Goal: Task Accomplishment & Management: Use online tool/utility

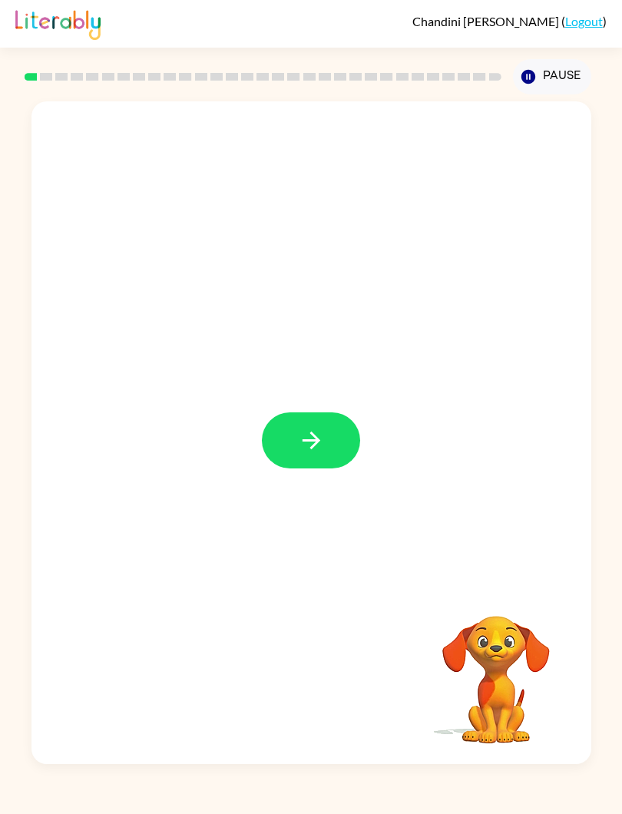
click at [293, 440] on button "button" at bounding box center [311, 441] width 98 height 56
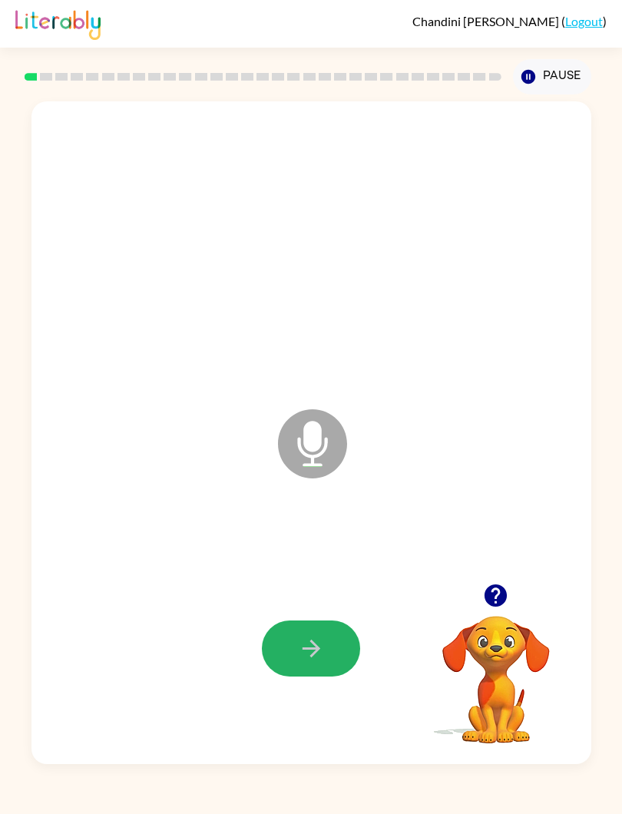
click at [307, 635] on button "button" at bounding box center [311, 649] width 98 height 56
click at [306, 659] on icon "button" at bounding box center [311, 648] width 27 height 27
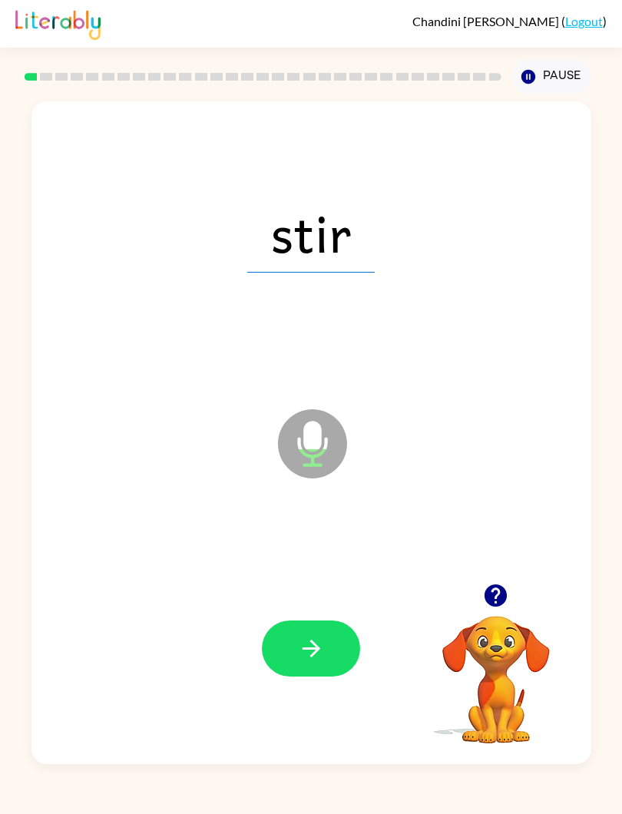
click at [298, 645] on icon "button" at bounding box center [311, 648] width 27 height 27
click at [310, 667] on button "button" at bounding box center [311, 649] width 98 height 56
click at [308, 662] on icon "button" at bounding box center [311, 648] width 27 height 27
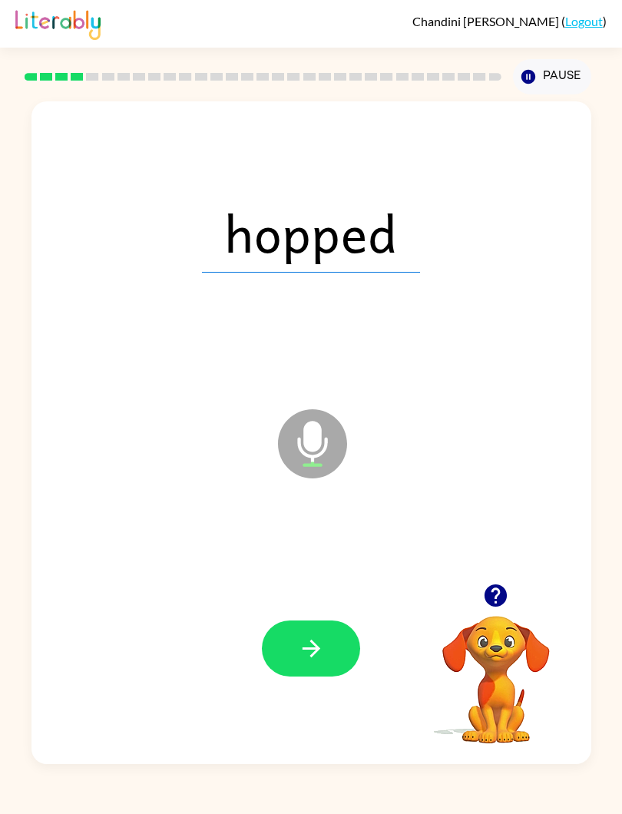
click at [283, 632] on button "button" at bounding box center [311, 649] width 98 height 56
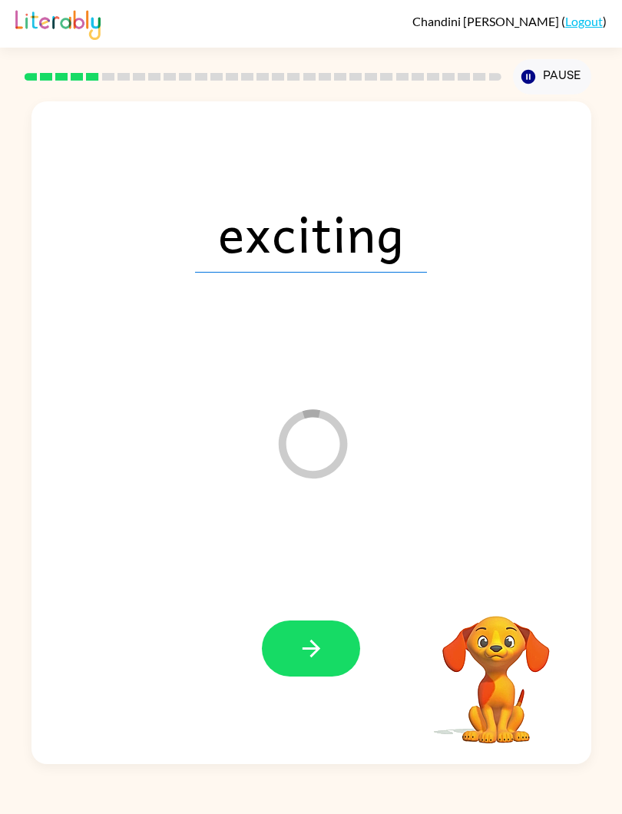
click at [321, 639] on icon "button" at bounding box center [311, 648] width 27 height 27
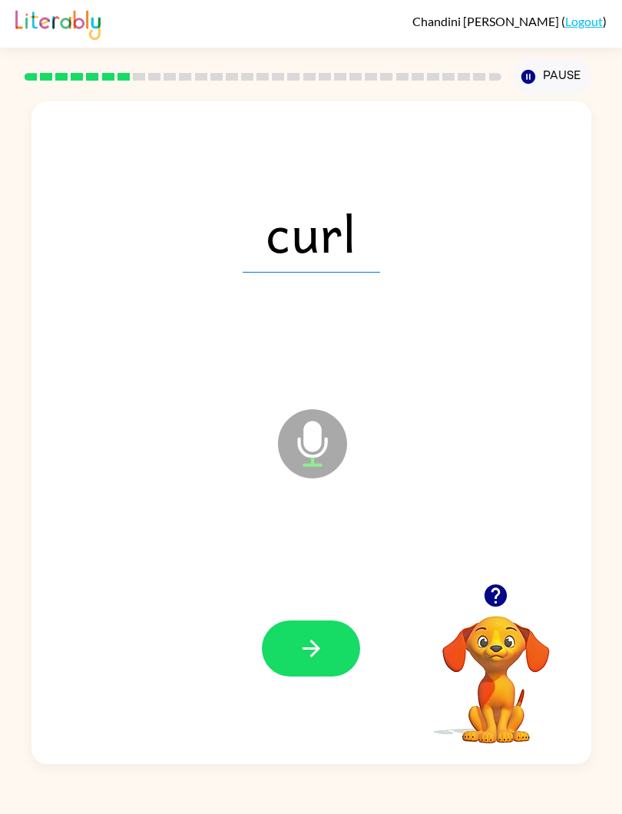
click at [317, 670] on button "button" at bounding box center [311, 649] width 98 height 56
click at [294, 664] on button "button" at bounding box center [311, 649] width 98 height 56
click at [314, 613] on div at bounding box center [311, 649] width 529 height 201
click at [337, 642] on button "button" at bounding box center [311, 649] width 98 height 56
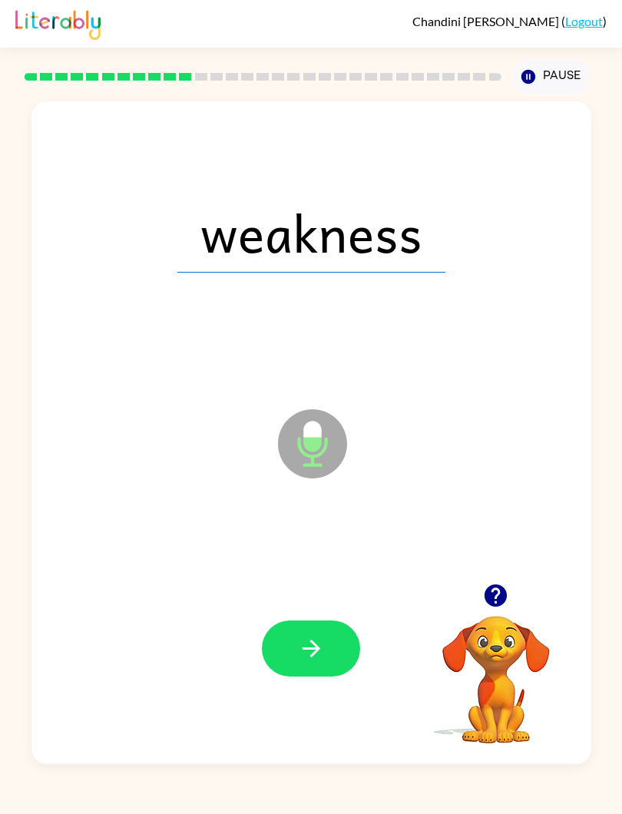
click at [310, 655] on icon "button" at bounding box center [311, 648] width 27 height 27
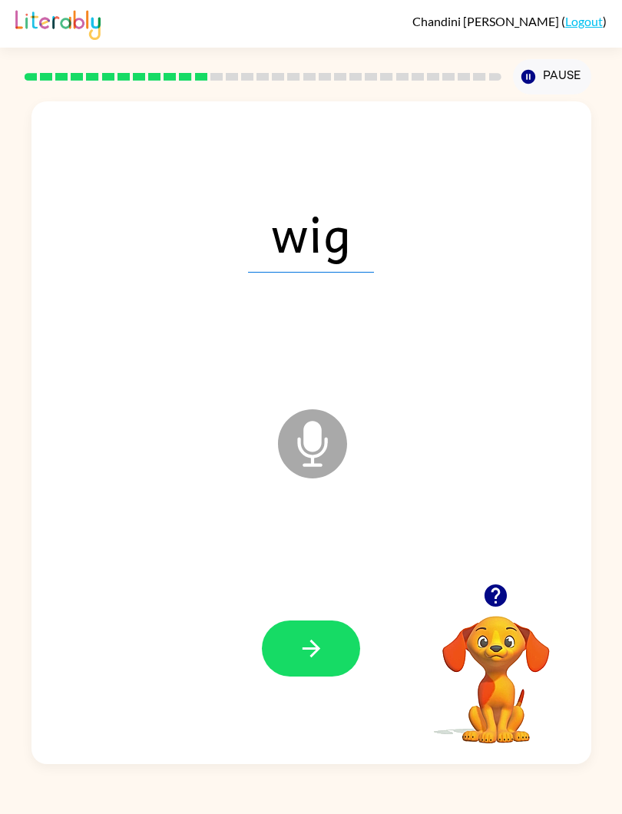
click at [314, 635] on button "button" at bounding box center [311, 649] width 98 height 56
click at [317, 582] on div at bounding box center [311, 649] width 529 height 201
click at [327, 645] on button "button" at bounding box center [311, 649] width 98 height 56
click at [320, 643] on icon "button" at bounding box center [311, 648] width 27 height 27
click at [310, 652] on icon "button" at bounding box center [311, 648] width 27 height 27
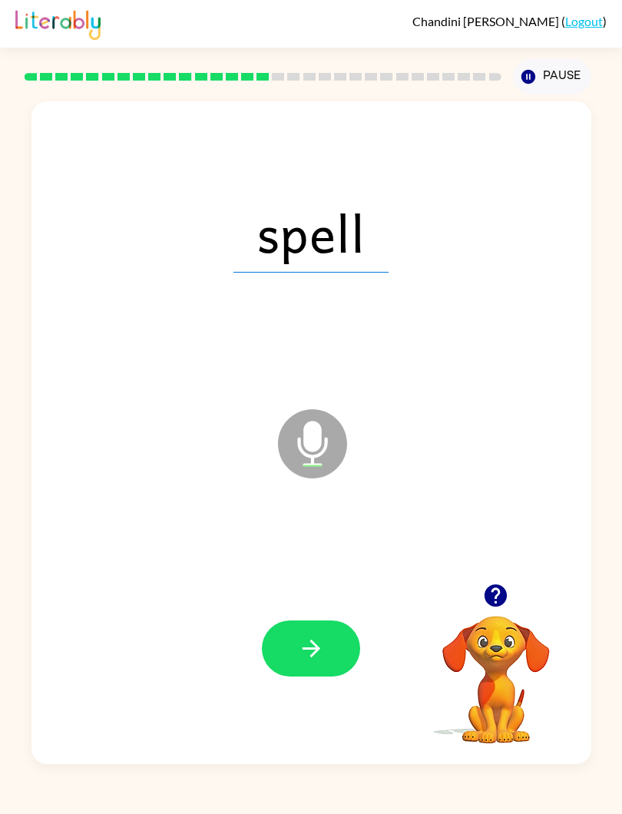
click at [314, 633] on button "button" at bounding box center [311, 649] width 98 height 56
click at [299, 656] on icon "button" at bounding box center [311, 648] width 27 height 27
click at [308, 629] on button "button" at bounding box center [311, 649] width 98 height 56
click at [345, 617] on div at bounding box center [311, 649] width 529 height 201
click at [331, 666] on button "button" at bounding box center [311, 649] width 98 height 56
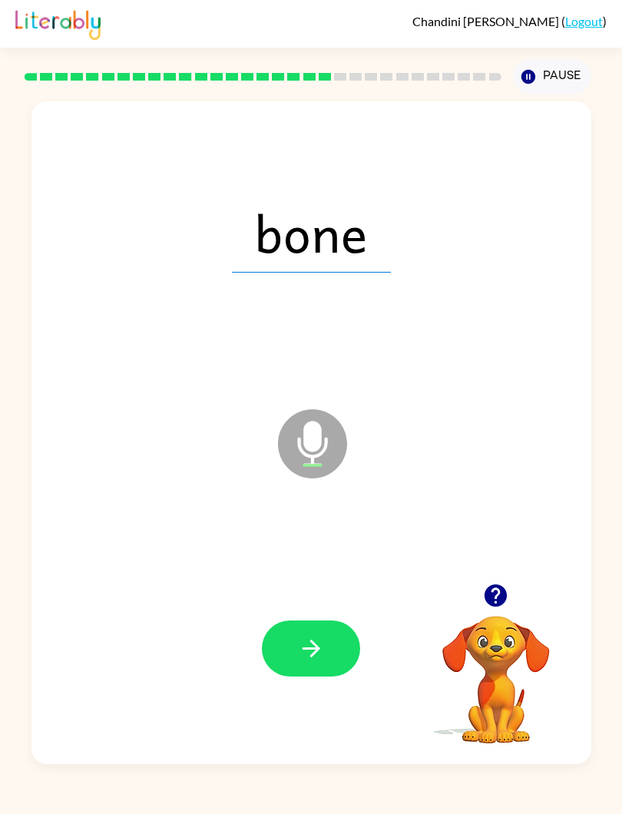
click at [321, 633] on button "button" at bounding box center [311, 649] width 98 height 56
click at [339, 652] on button "button" at bounding box center [311, 649] width 98 height 56
click at [492, 694] on video "Your browser must support playing .mp4 files to use Literably. Please try using…" at bounding box center [497, 669] width 154 height 154
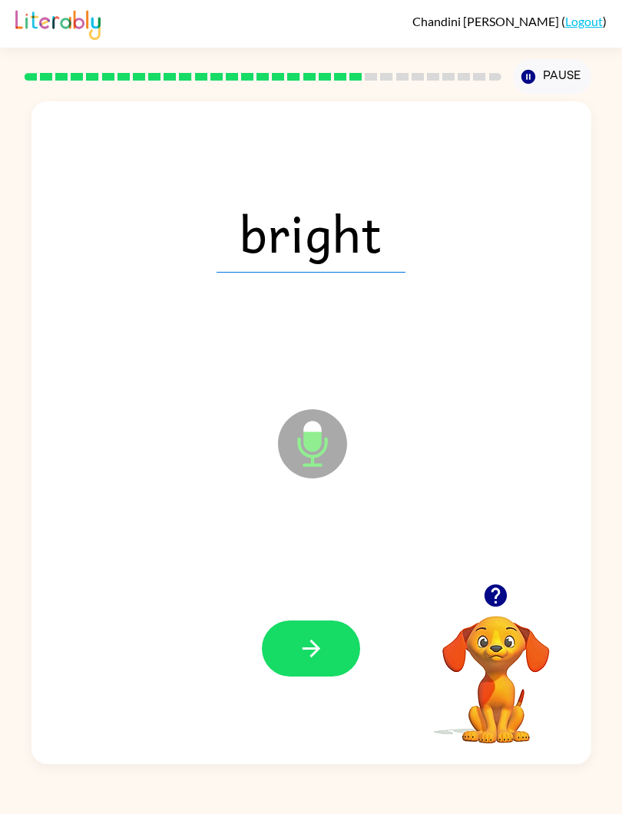
click at [307, 616] on div at bounding box center [311, 649] width 529 height 201
click at [300, 645] on icon "button" at bounding box center [311, 648] width 27 height 27
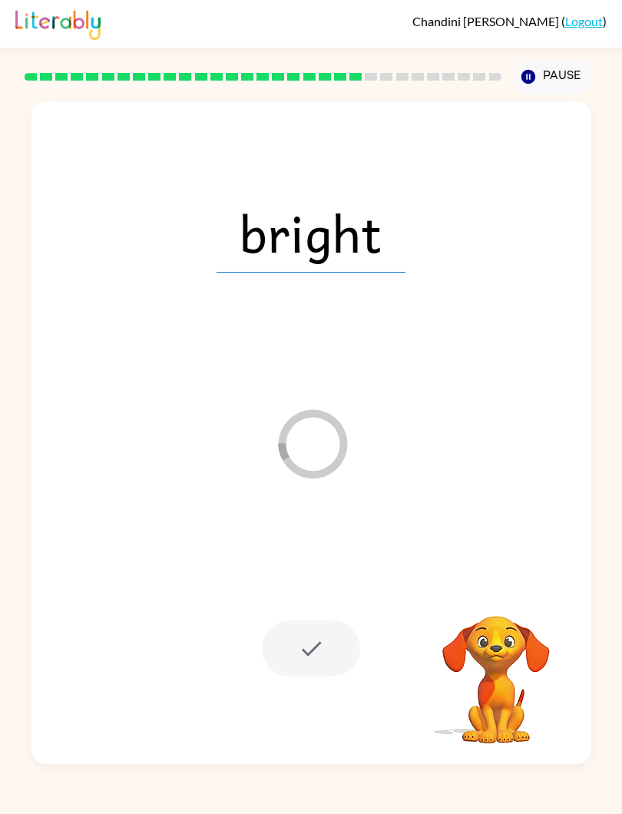
click at [493, 662] on video "Your browser must support playing .mp4 files to use Literably. Please try using…" at bounding box center [497, 669] width 154 height 154
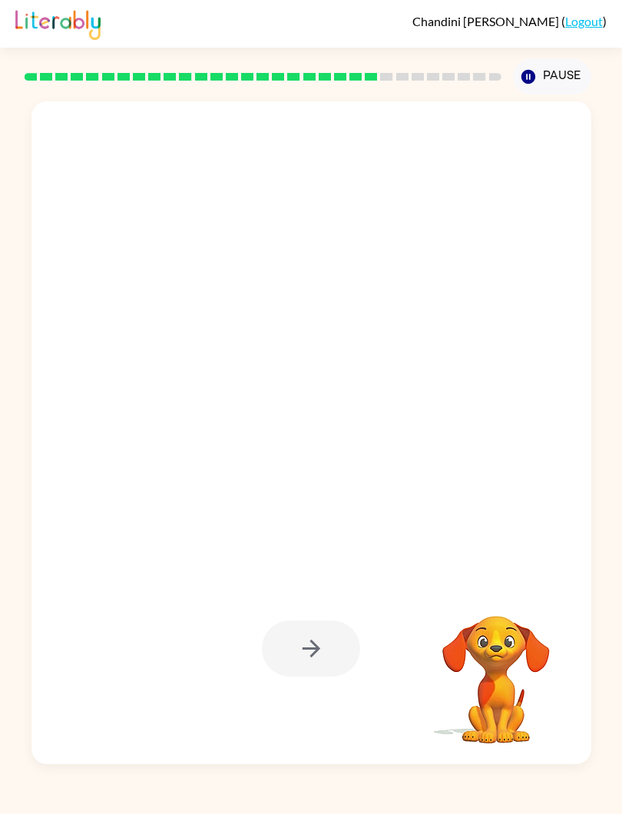
click at [505, 638] on video "Your browser must support playing .mp4 files to use Literably. Please try using…" at bounding box center [497, 669] width 154 height 154
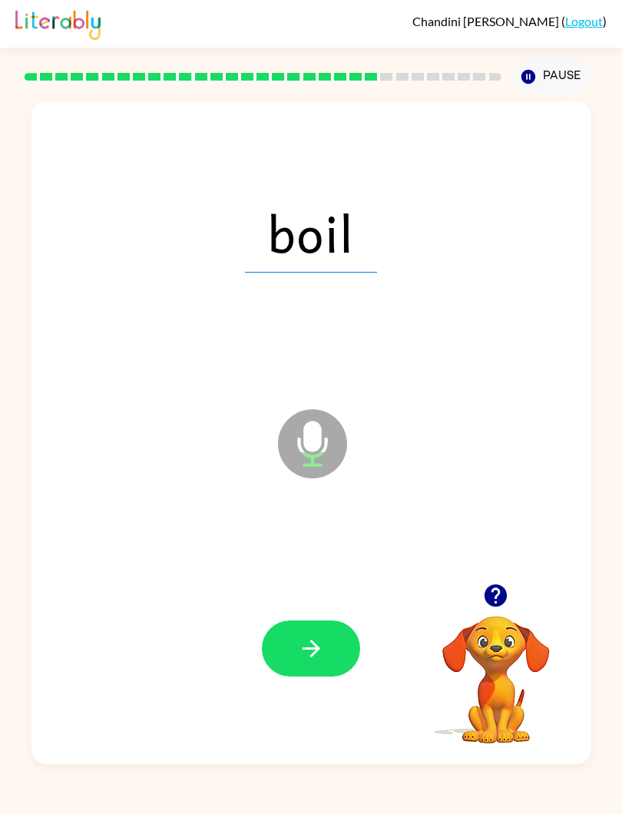
click at [330, 642] on button "button" at bounding box center [311, 649] width 98 height 56
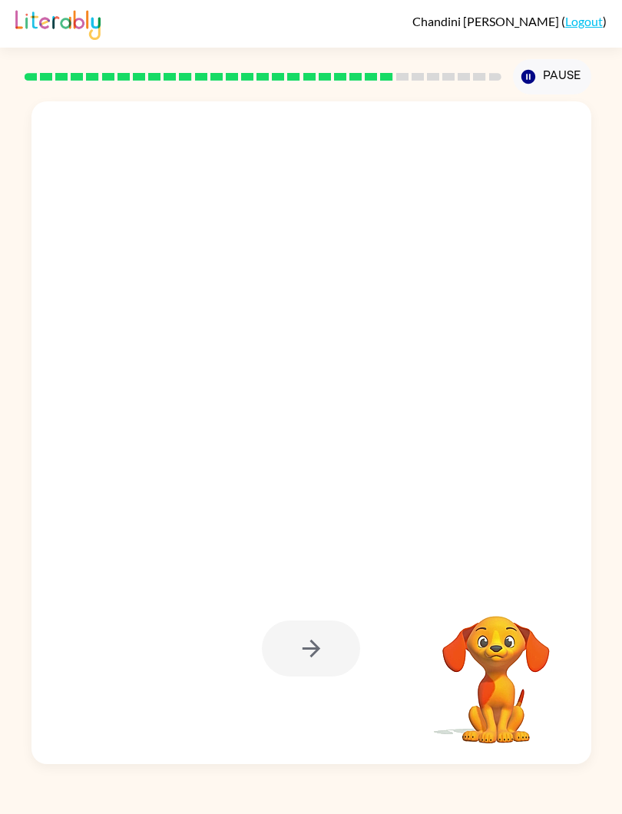
click at [487, 667] on video "Your browser must support playing .mp4 files to use Literably. Please try using…" at bounding box center [497, 669] width 154 height 154
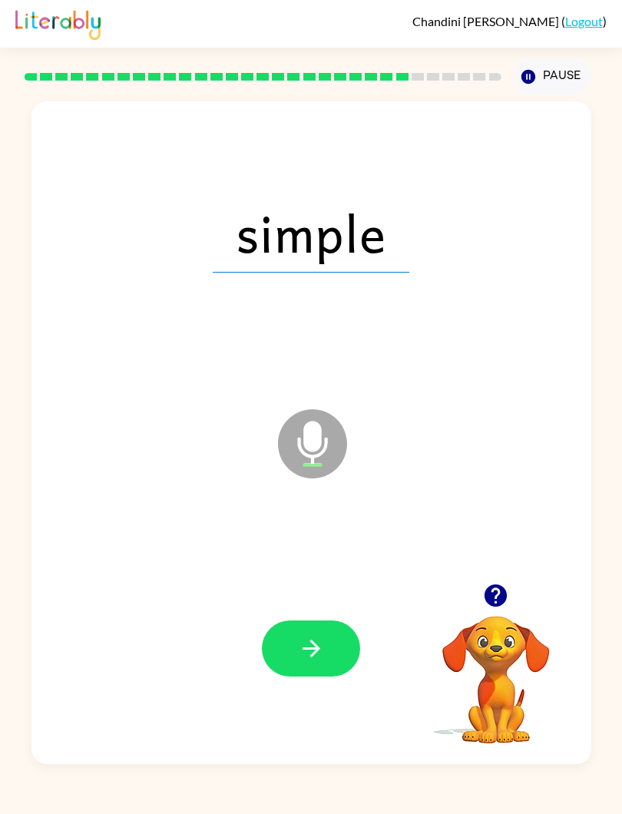
click at [504, 639] on video "Your browser must support playing .mp4 files to use Literably. Please try using…" at bounding box center [497, 669] width 154 height 154
click at [326, 648] on button "button" at bounding box center [311, 649] width 98 height 56
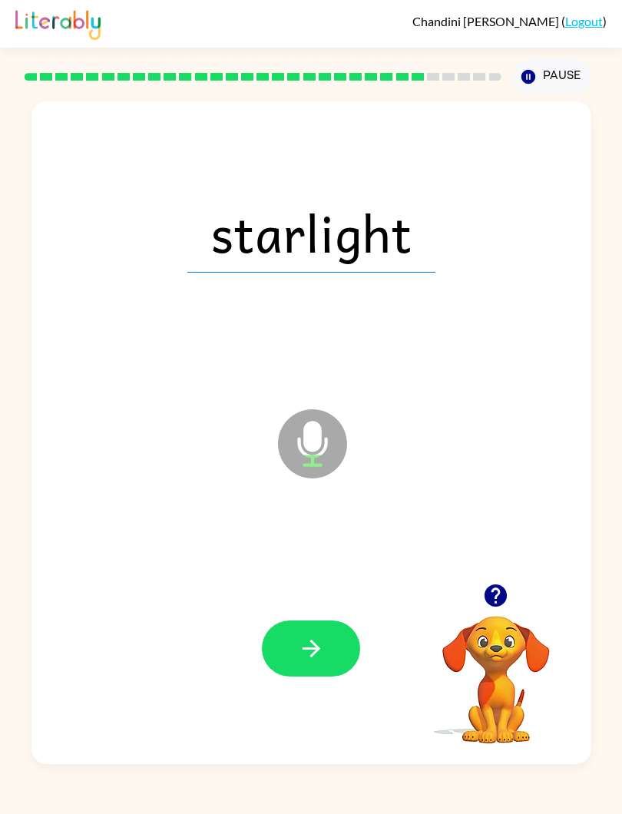
click at [297, 629] on button "button" at bounding box center [311, 649] width 98 height 56
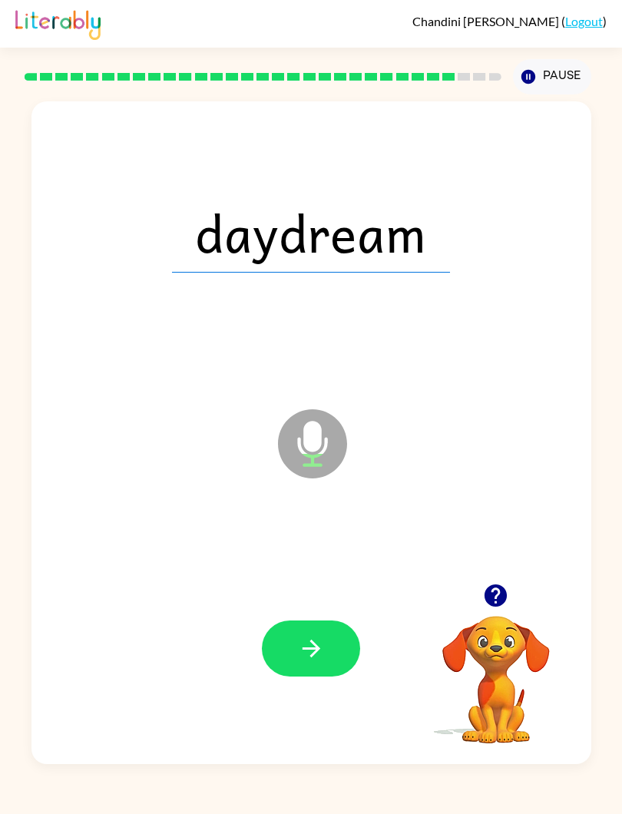
click at [322, 655] on icon "button" at bounding box center [311, 648] width 27 height 27
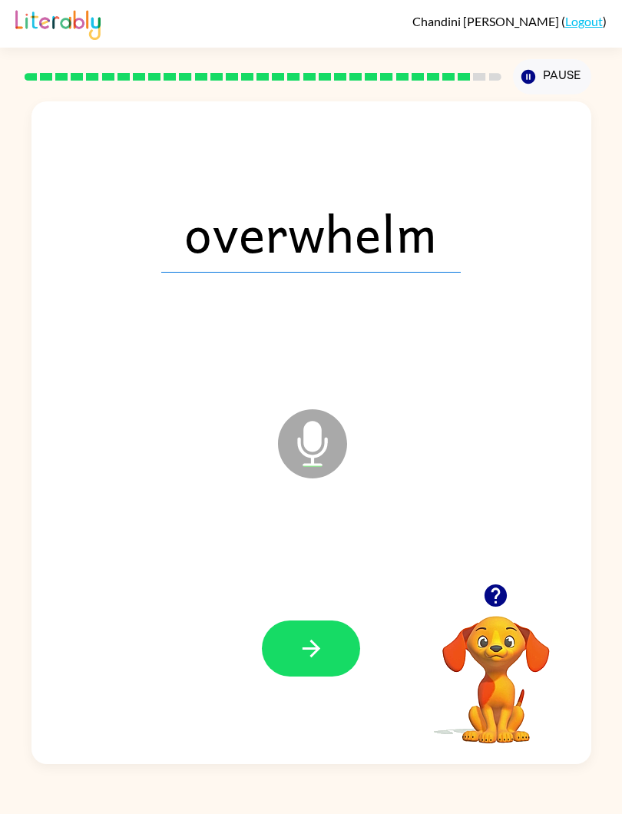
click at [330, 649] on button "button" at bounding box center [311, 649] width 98 height 56
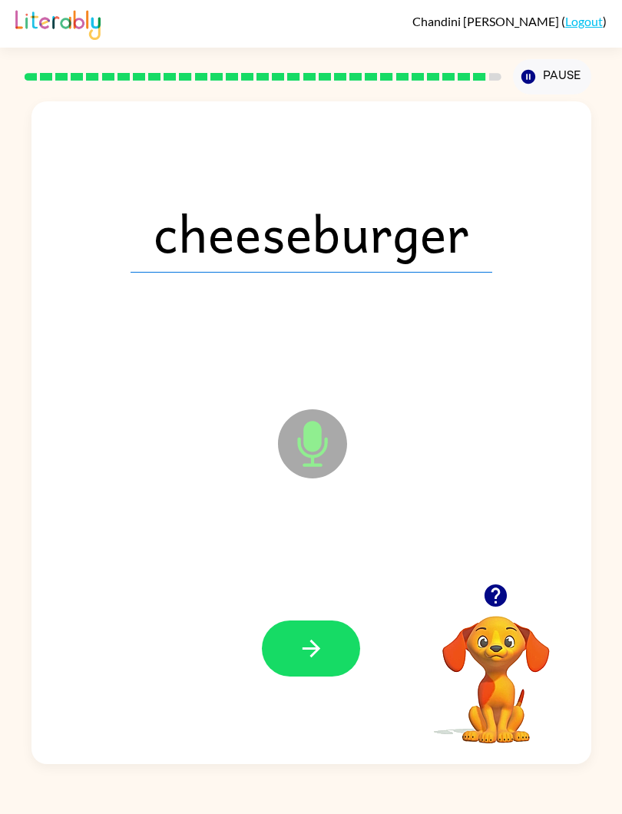
click at [338, 652] on button "button" at bounding box center [311, 649] width 98 height 56
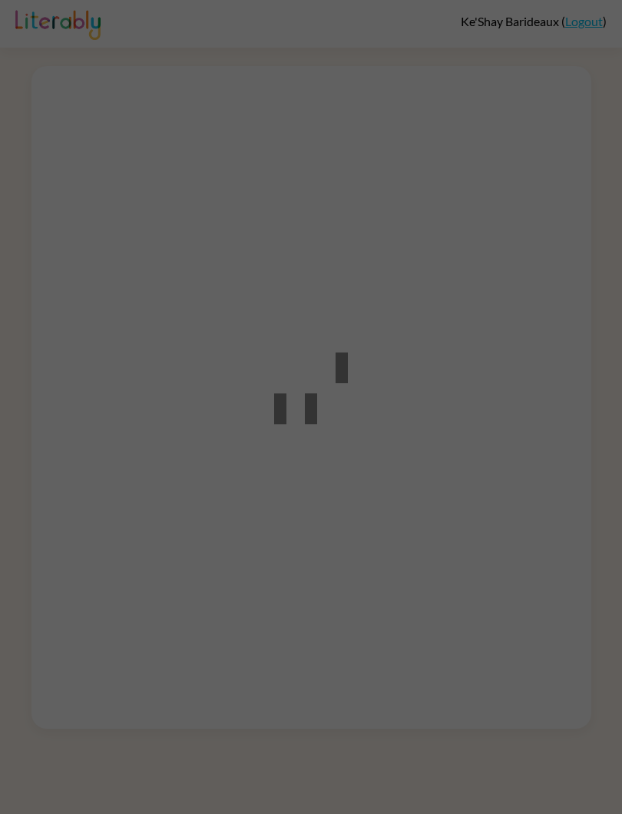
click at [537, 347] on div at bounding box center [311, 407] width 622 height 814
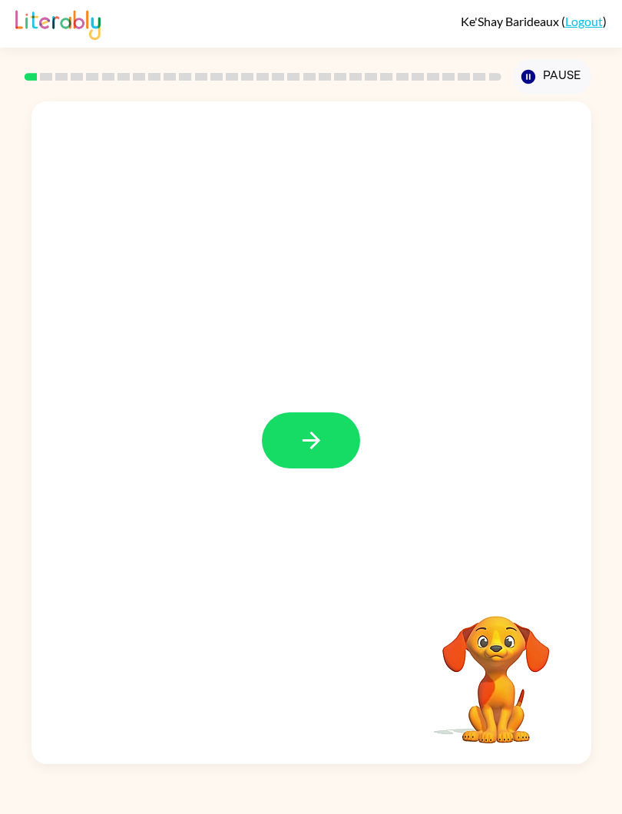
click at [321, 448] on icon "button" at bounding box center [311, 440] width 27 height 27
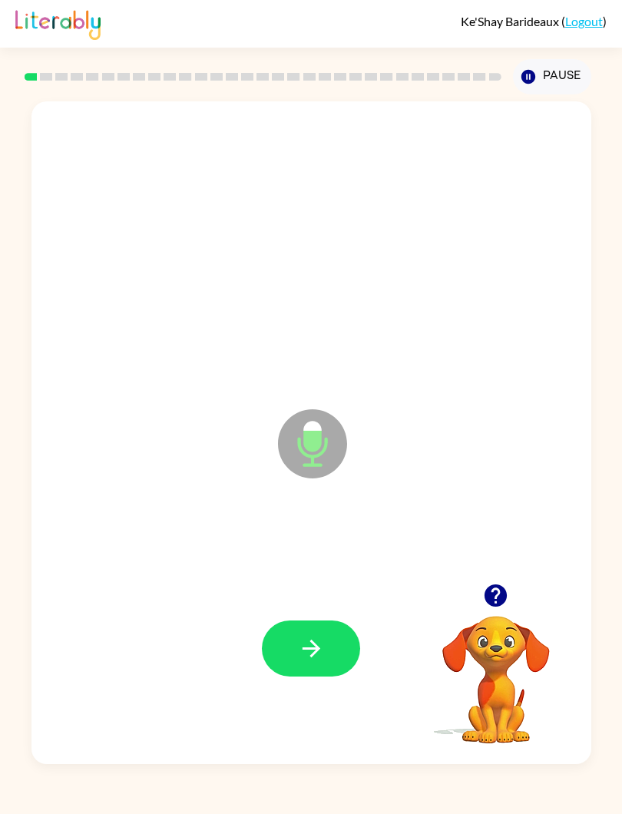
click at [333, 644] on button "button" at bounding box center [311, 649] width 98 height 56
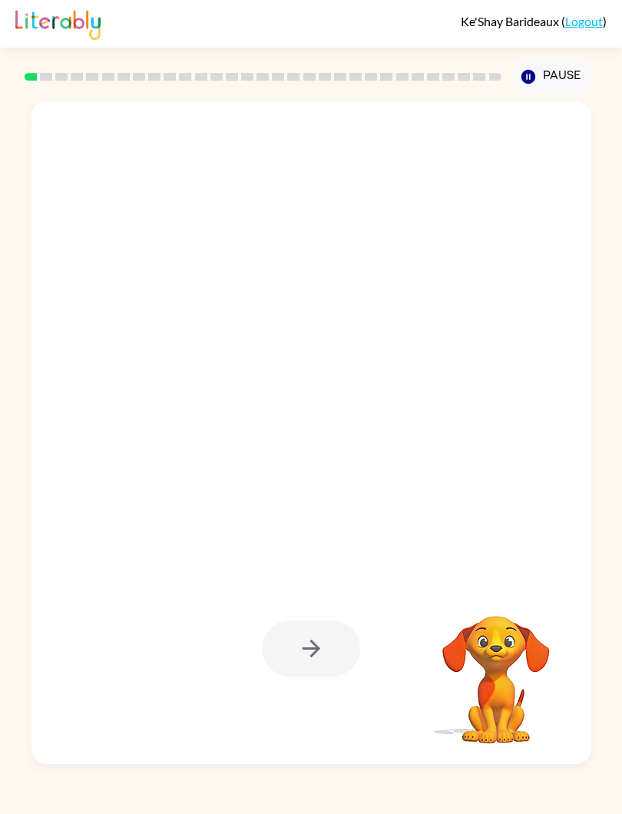
click at [501, 684] on video "Your browser must support playing .mp4 files to use Literably. Please try using…" at bounding box center [497, 669] width 154 height 154
click at [523, 638] on video "Your browser must support playing .mp4 files to use Literably. Please try using…" at bounding box center [497, 669] width 154 height 154
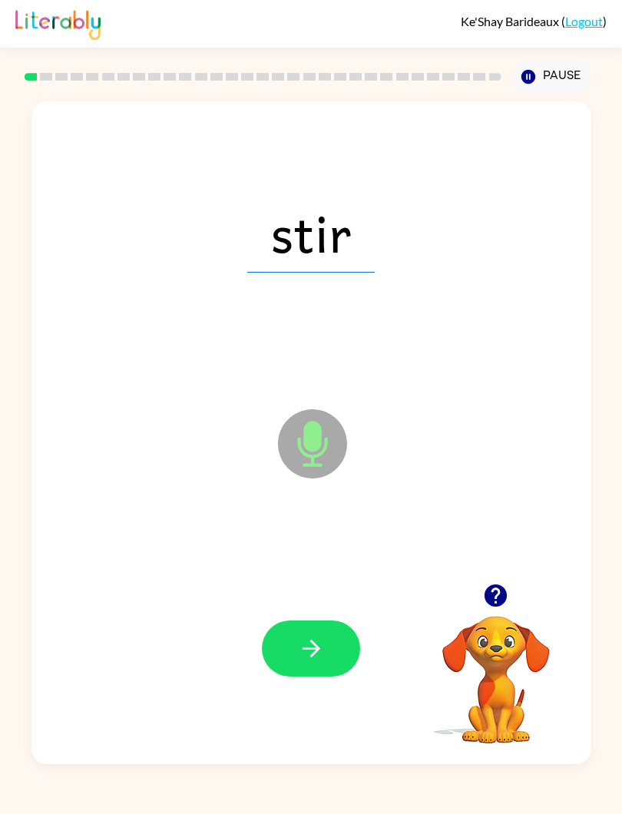
click at [315, 626] on button "button" at bounding box center [311, 649] width 98 height 56
click at [317, 652] on icon "button" at bounding box center [311, 649] width 18 height 18
click at [320, 648] on icon "button" at bounding box center [311, 648] width 27 height 27
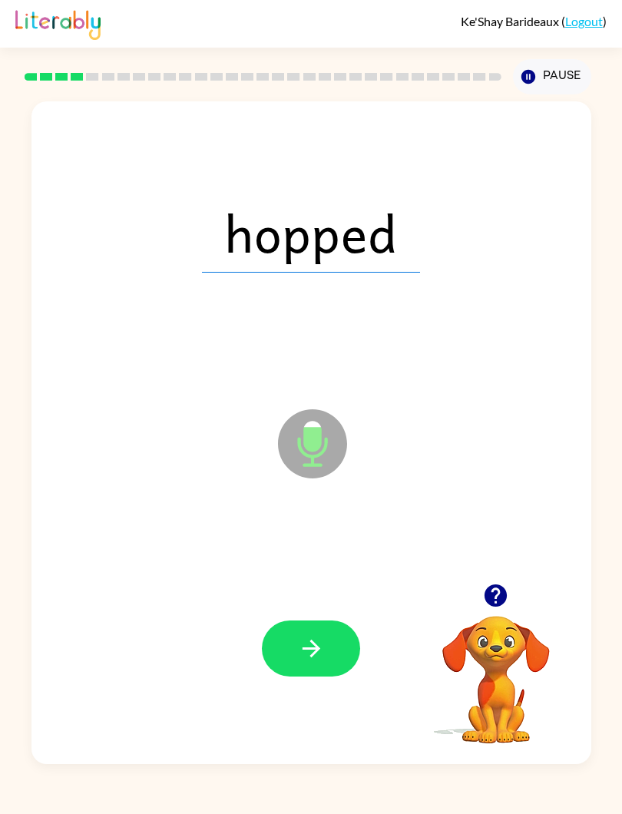
click at [317, 657] on icon "button" at bounding box center [311, 648] width 27 height 27
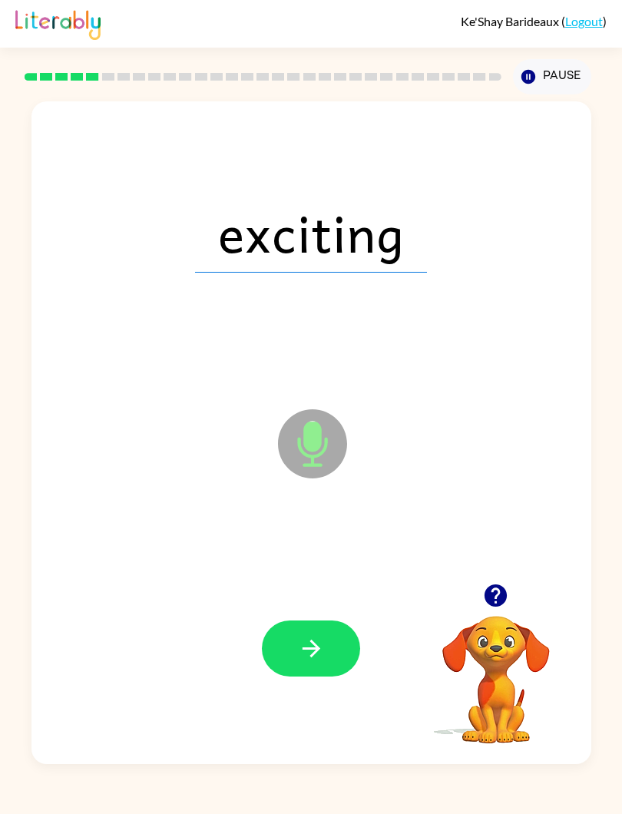
click at [492, 596] on icon "button" at bounding box center [496, 596] width 22 height 22
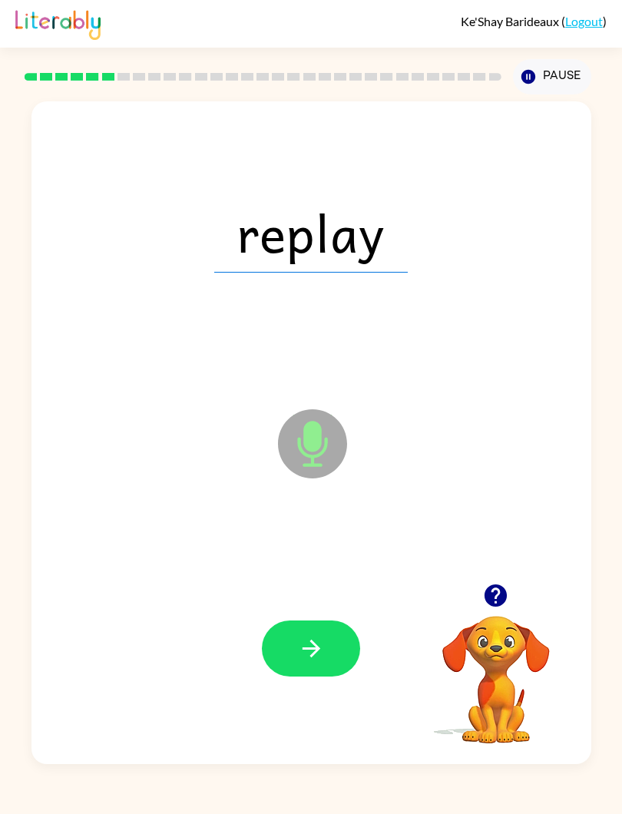
click at [322, 646] on icon "button" at bounding box center [311, 648] width 27 height 27
click at [329, 656] on button "button" at bounding box center [311, 649] width 98 height 56
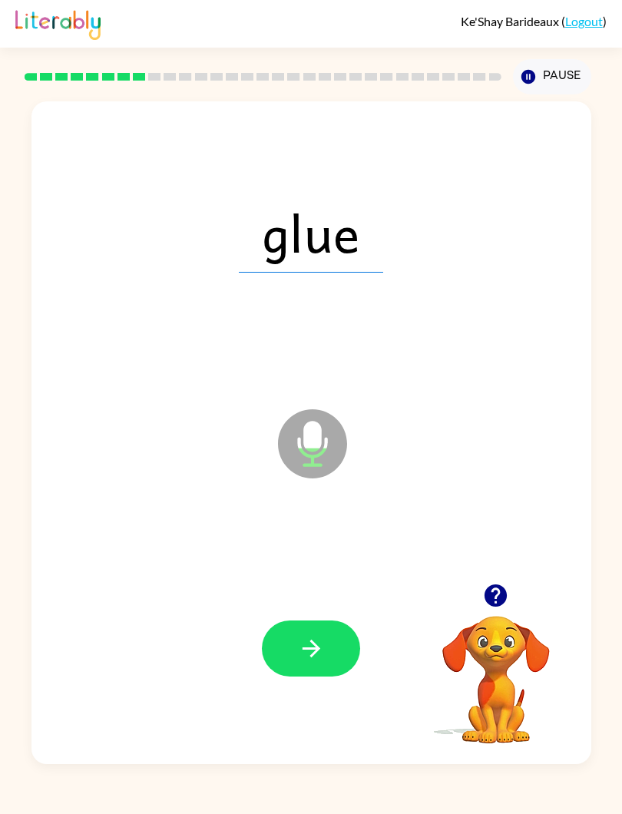
click at [315, 670] on button "button" at bounding box center [311, 649] width 98 height 56
click at [332, 673] on button "button" at bounding box center [311, 649] width 98 height 56
click at [317, 647] on icon "button" at bounding box center [311, 649] width 18 height 18
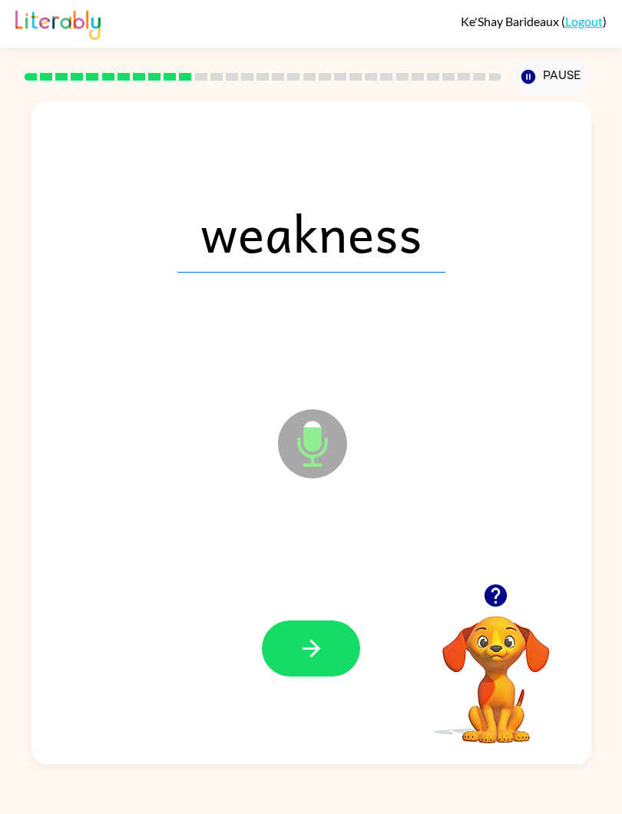
click at [320, 653] on icon "button" at bounding box center [311, 648] width 27 height 27
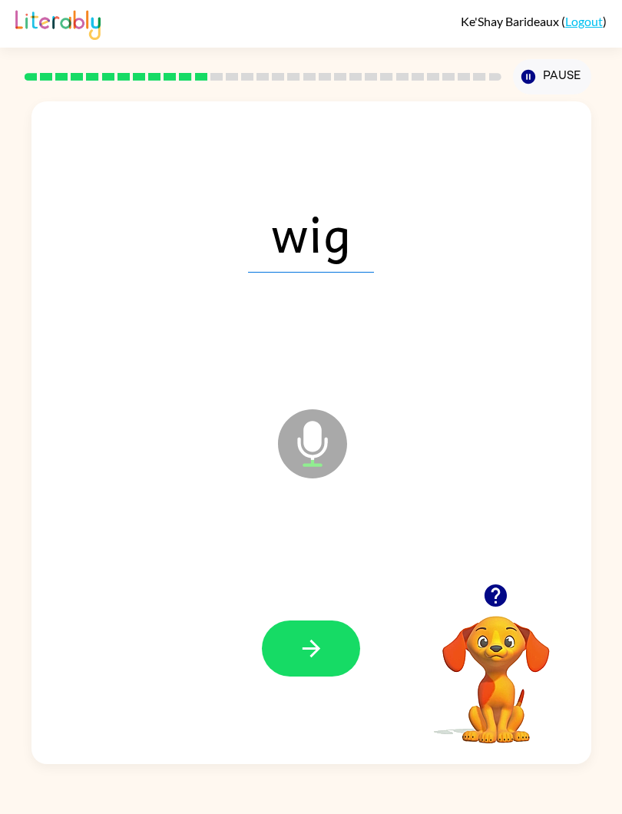
click at [323, 644] on icon "button" at bounding box center [311, 648] width 27 height 27
click at [314, 625] on button "button" at bounding box center [311, 649] width 98 height 56
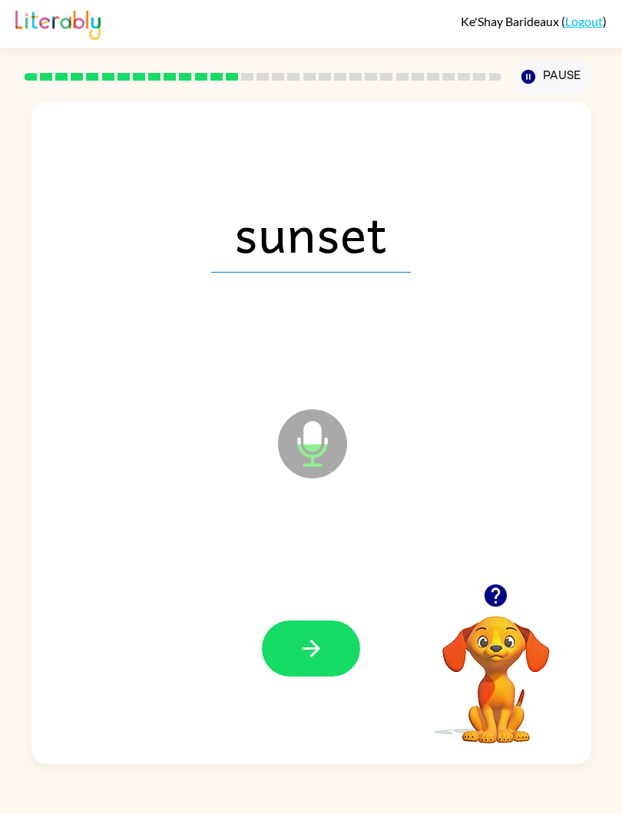
click at [325, 666] on button "button" at bounding box center [311, 649] width 98 height 56
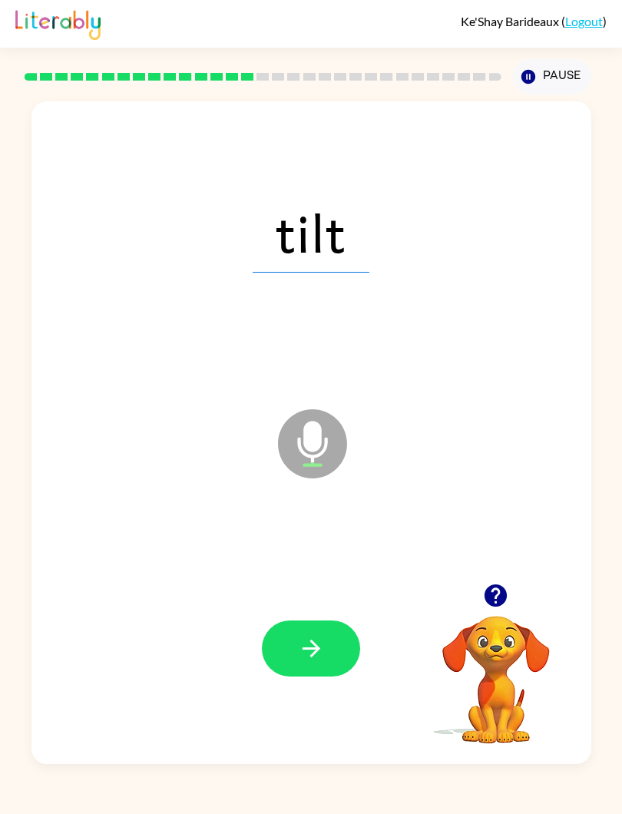
click at [327, 632] on button "button" at bounding box center [311, 649] width 98 height 56
click at [319, 635] on button "button" at bounding box center [311, 649] width 98 height 56
click at [327, 652] on button "button" at bounding box center [311, 649] width 98 height 56
click at [331, 652] on button "button" at bounding box center [311, 649] width 98 height 56
click at [330, 660] on button "button" at bounding box center [311, 649] width 98 height 56
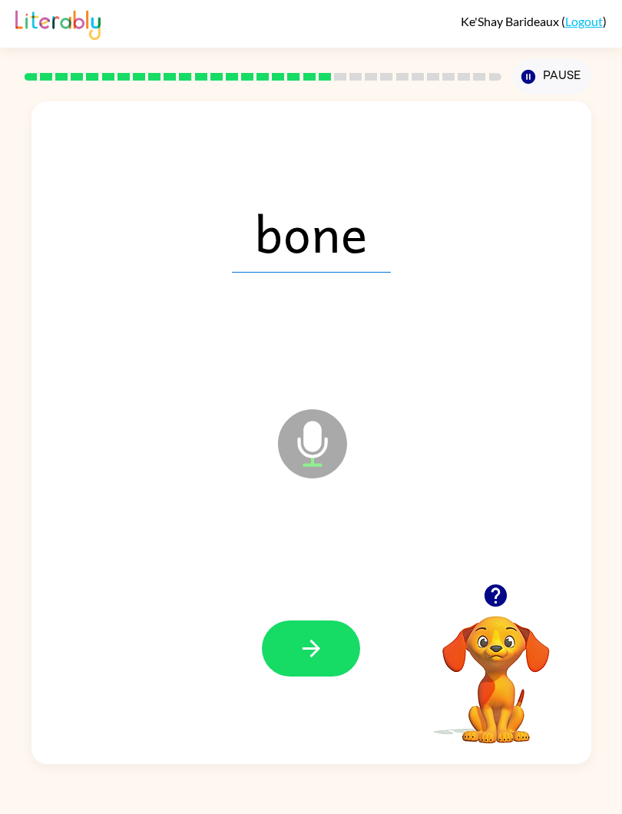
click at [324, 657] on icon "button" at bounding box center [311, 648] width 27 height 27
click at [330, 651] on button "button" at bounding box center [311, 649] width 98 height 56
click at [311, 643] on icon "button" at bounding box center [311, 649] width 18 height 18
click at [326, 642] on button "button" at bounding box center [311, 649] width 98 height 56
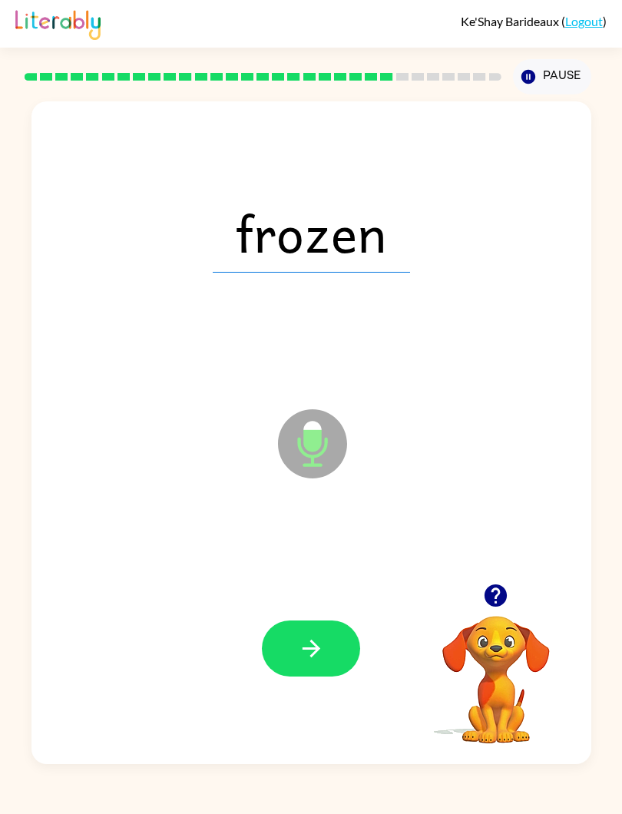
click at [321, 666] on button "button" at bounding box center [311, 649] width 98 height 56
click at [317, 657] on icon "button" at bounding box center [311, 648] width 27 height 27
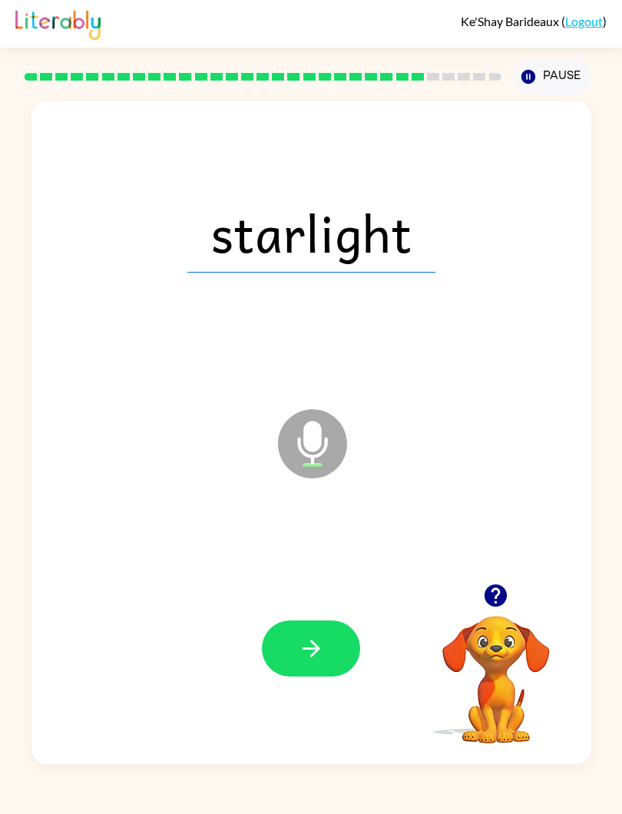
click at [300, 654] on icon "button" at bounding box center [311, 648] width 27 height 27
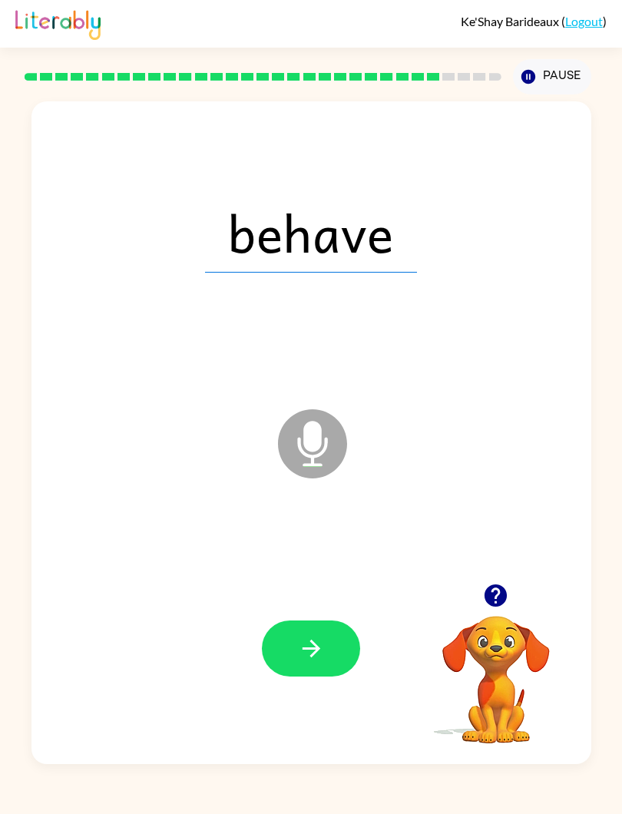
click at [315, 645] on icon "button" at bounding box center [311, 649] width 18 height 18
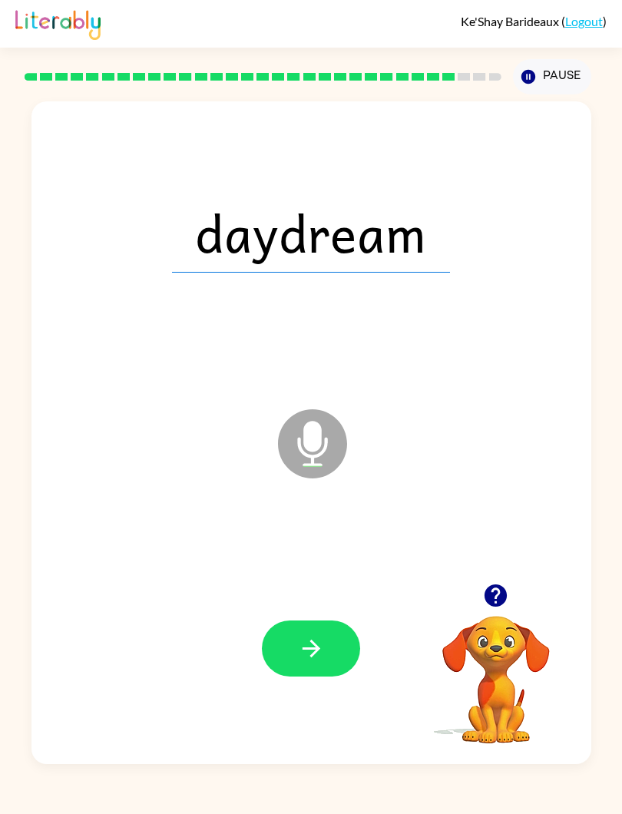
click at [308, 677] on button "button" at bounding box center [311, 649] width 98 height 56
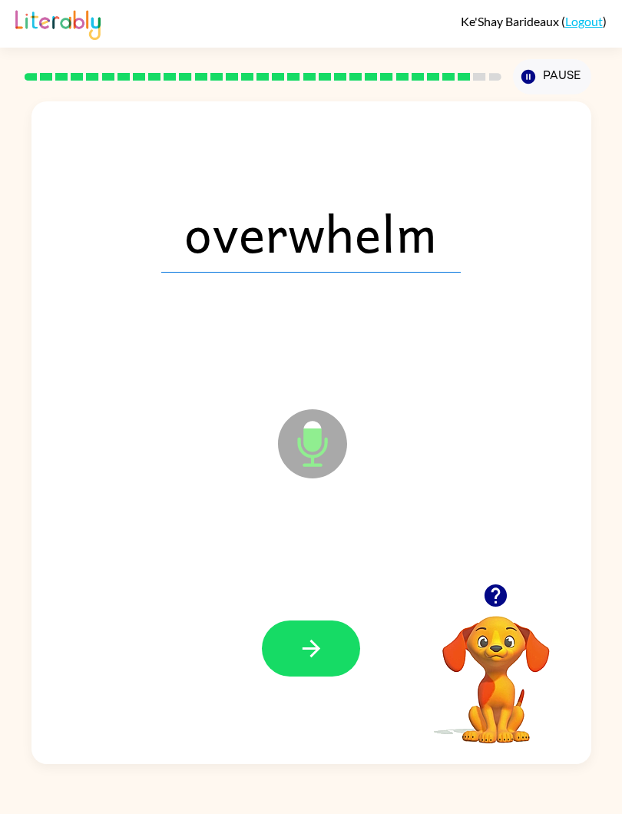
click at [307, 639] on icon "button" at bounding box center [311, 648] width 27 height 27
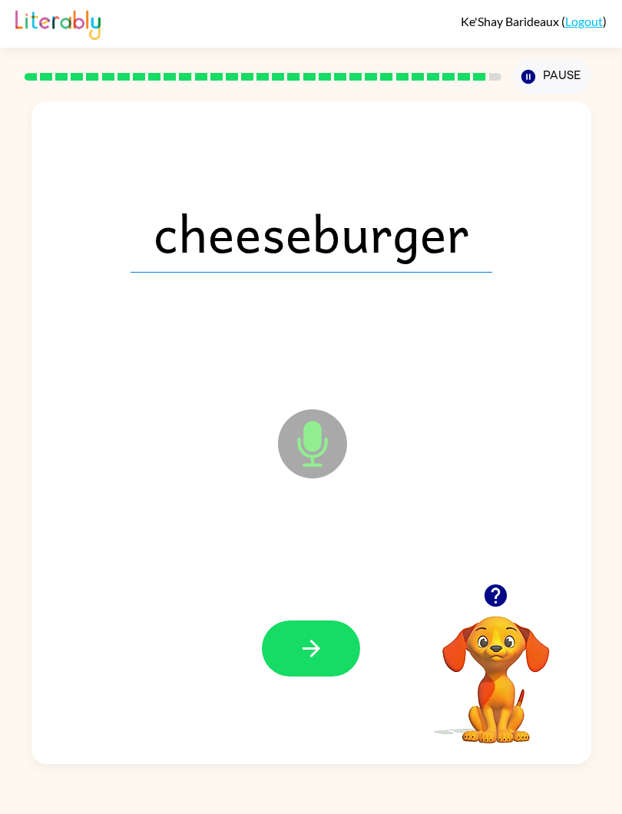
click at [330, 656] on button "button" at bounding box center [311, 649] width 98 height 56
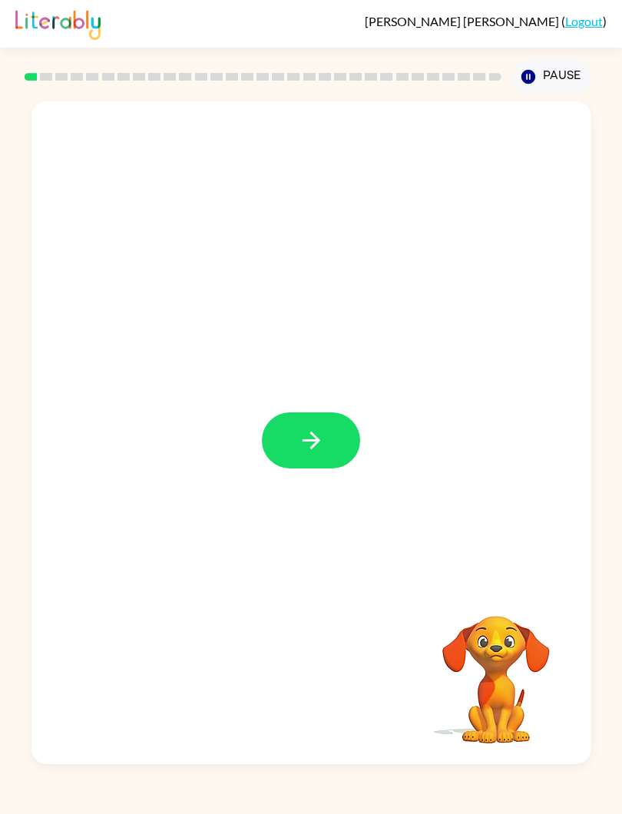
click at [298, 433] on icon "button" at bounding box center [311, 440] width 27 height 27
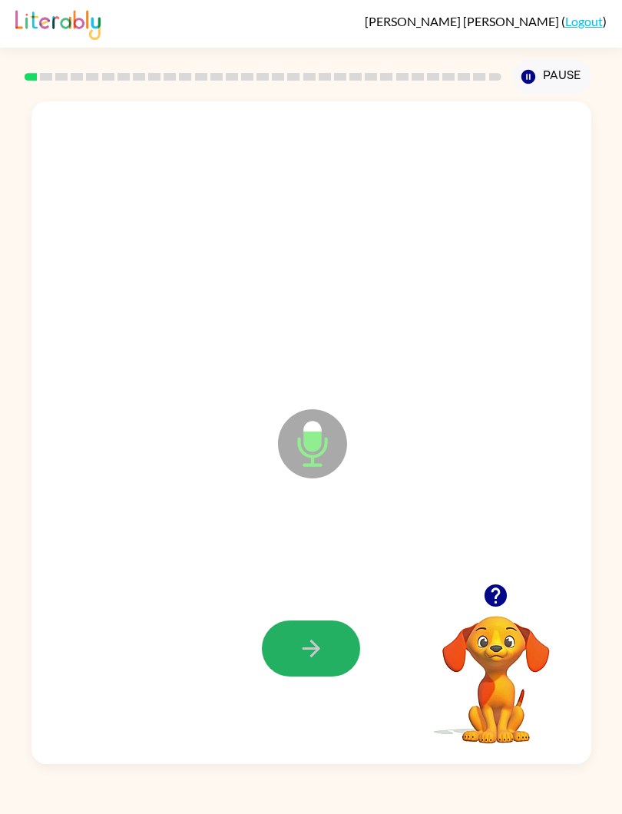
click at [337, 659] on button "button" at bounding box center [311, 649] width 98 height 56
click at [320, 648] on icon "button" at bounding box center [311, 648] width 27 height 27
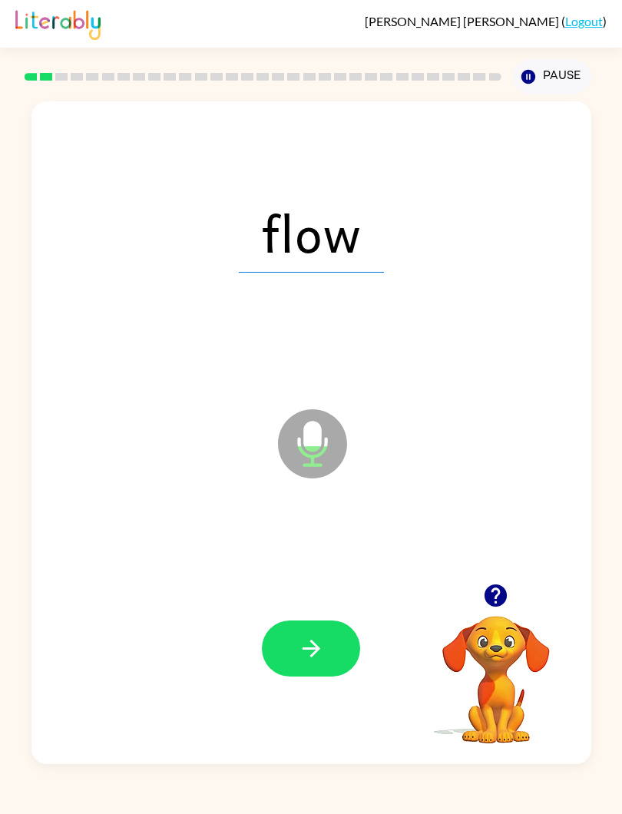
click at [320, 650] on icon "button" at bounding box center [311, 649] width 18 height 18
click at [316, 645] on icon "button" at bounding box center [311, 648] width 27 height 27
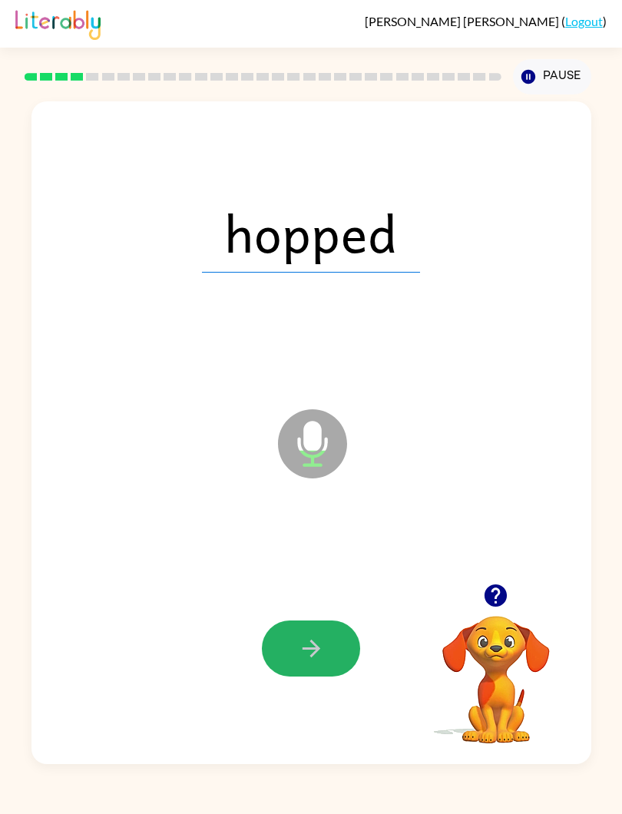
click at [314, 642] on icon "button" at bounding box center [311, 648] width 27 height 27
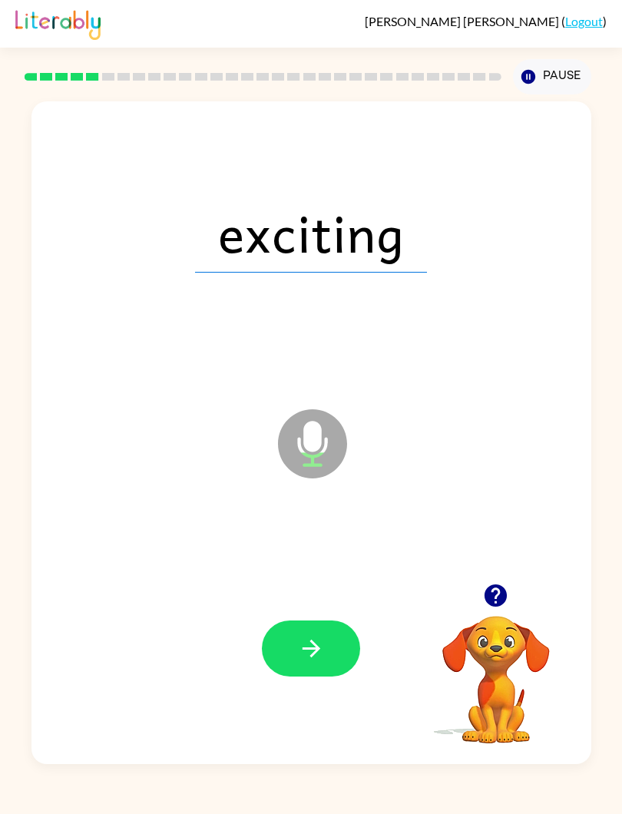
click at [322, 653] on icon "button" at bounding box center [311, 648] width 27 height 27
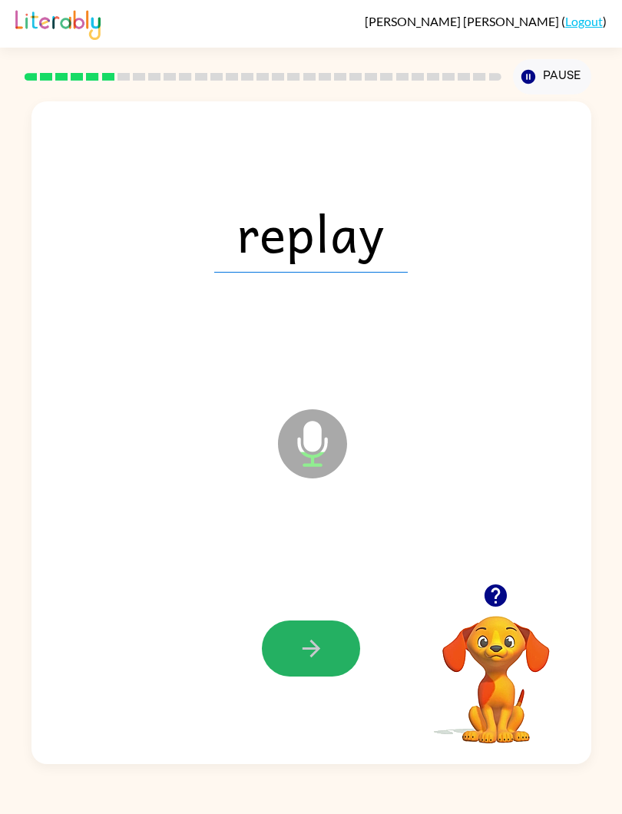
click at [326, 657] on button "button" at bounding box center [311, 649] width 98 height 56
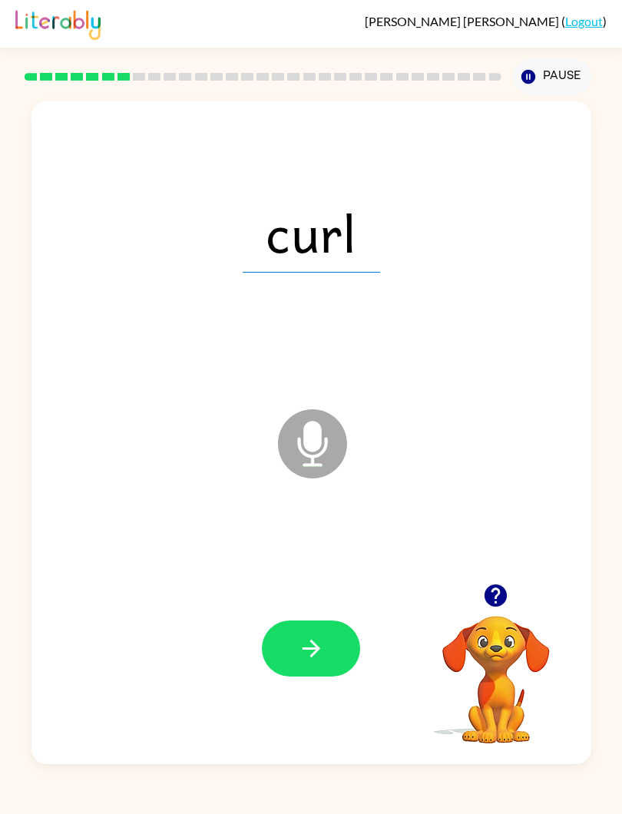
click at [319, 639] on icon "button" at bounding box center [311, 648] width 27 height 27
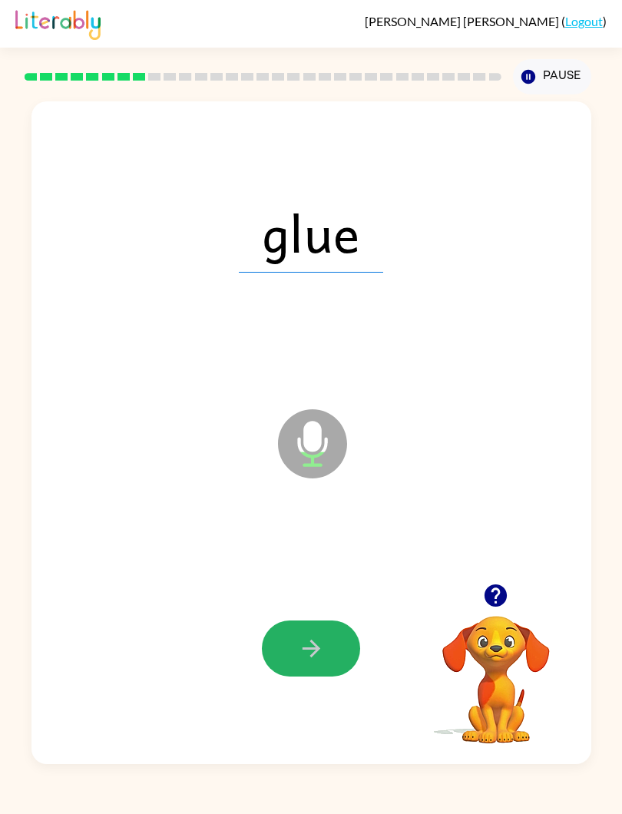
click at [309, 652] on icon "button" at bounding box center [311, 648] width 27 height 27
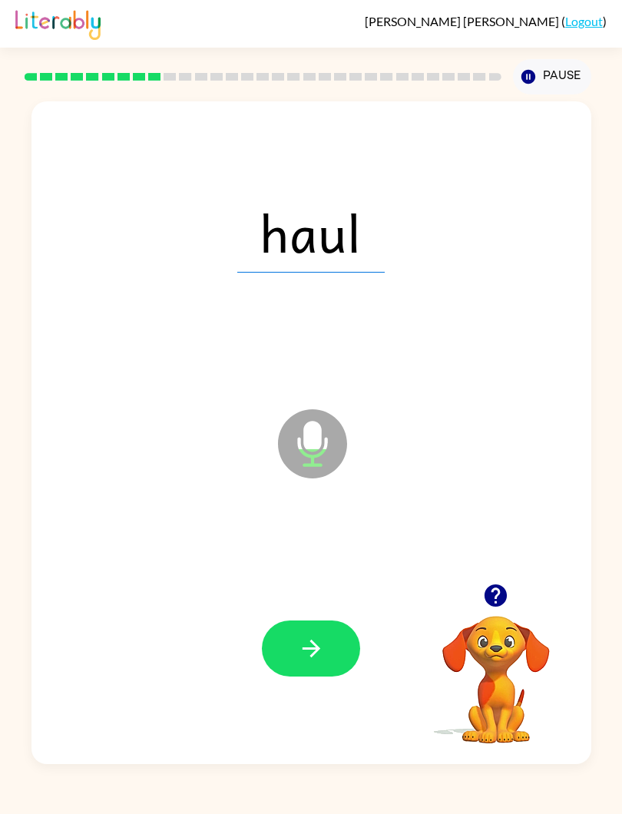
click at [325, 670] on button "button" at bounding box center [311, 649] width 98 height 56
click at [308, 652] on icon "button" at bounding box center [311, 648] width 27 height 27
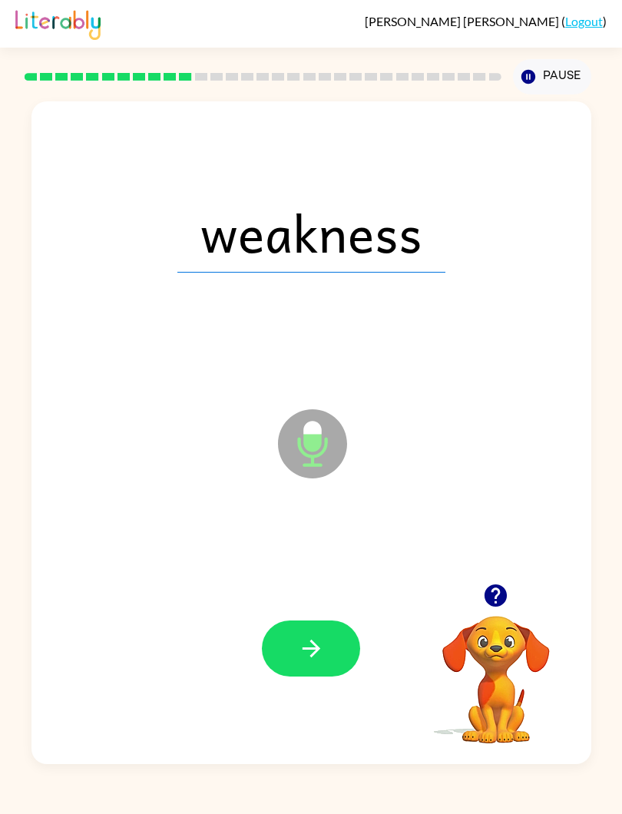
click at [327, 651] on button "button" at bounding box center [311, 649] width 98 height 56
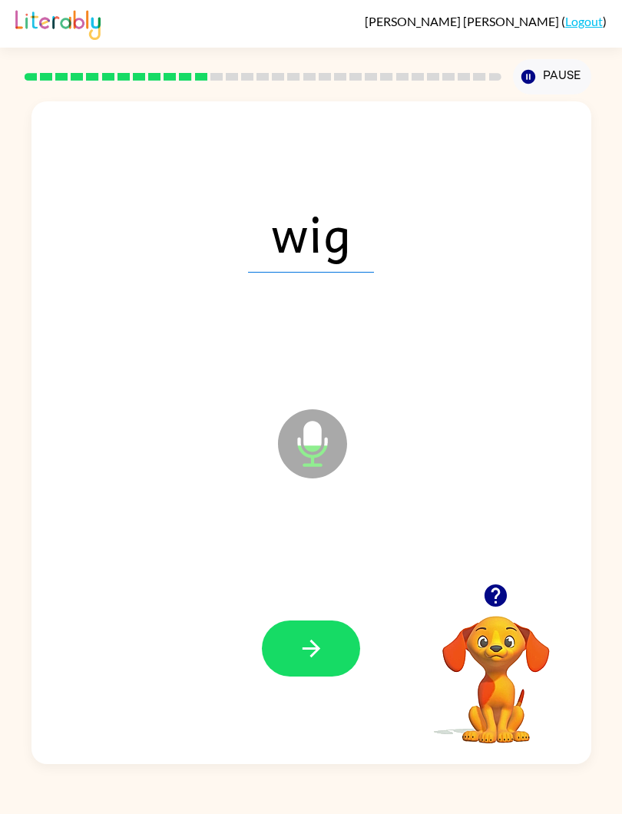
click at [319, 652] on icon "button" at bounding box center [311, 648] width 27 height 27
click at [320, 652] on icon "button" at bounding box center [311, 648] width 27 height 27
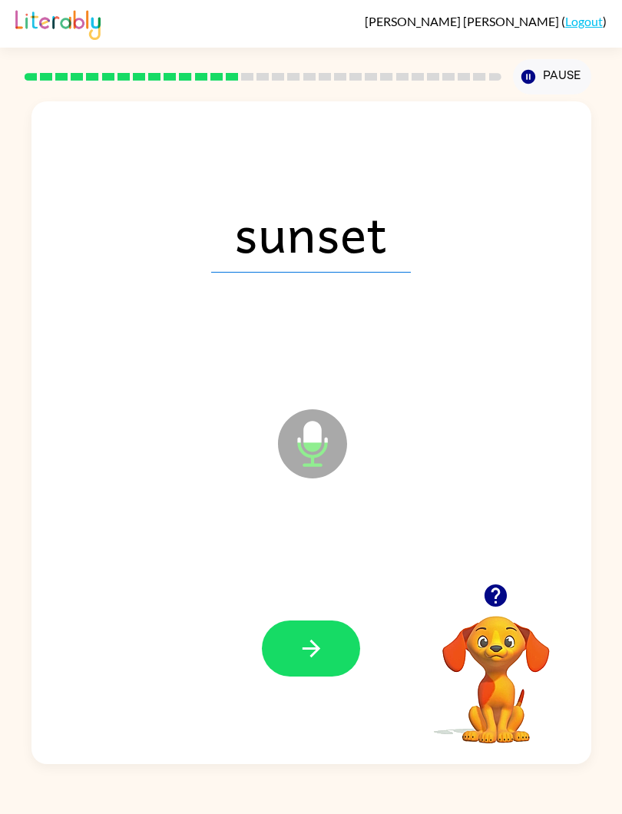
click at [339, 661] on button "button" at bounding box center [311, 649] width 98 height 56
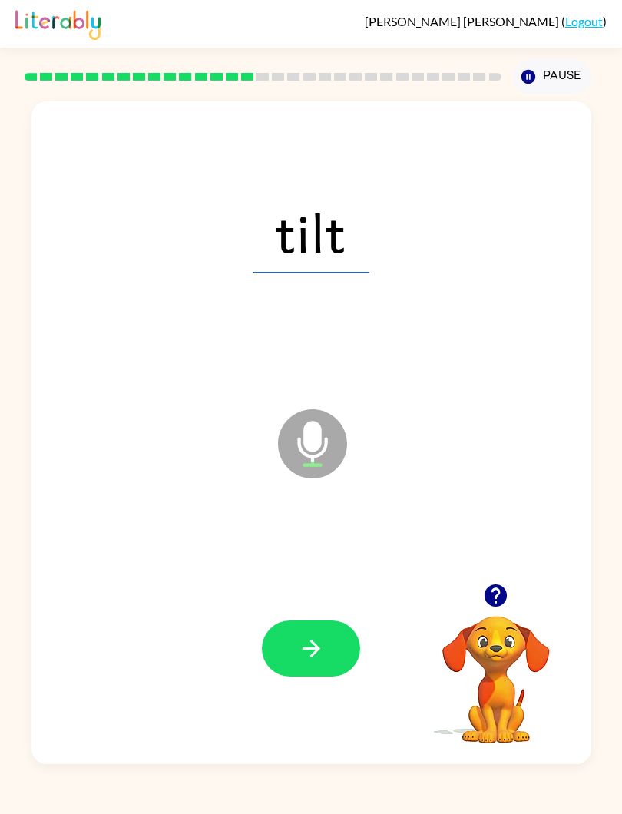
click at [353, 645] on button "button" at bounding box center [311, 649] width 98 height 56
click at [327, 648] on button "button" at bounding box center [311, 649] width 98 height 56
click at [317, 639] on icon "button" at bounding box center [311, 648] width 27 height 27
click at [328, 645] on button "button" at bounding box center [311, 649] width 98 height 56
click at [357, 660] on button "button" at bounding box center [311, 649] width 98 height 56
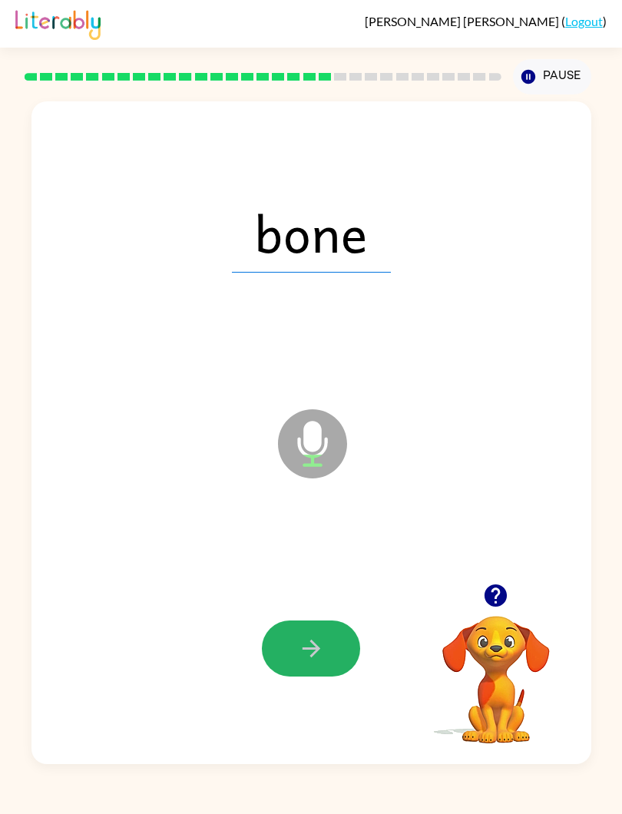
click at [332, 649] on button "button" at bounding box center [311, 649] width 98 height 56
click at [317, 638] on icon "button" at bounding box center [311, 648] width 27 height 27
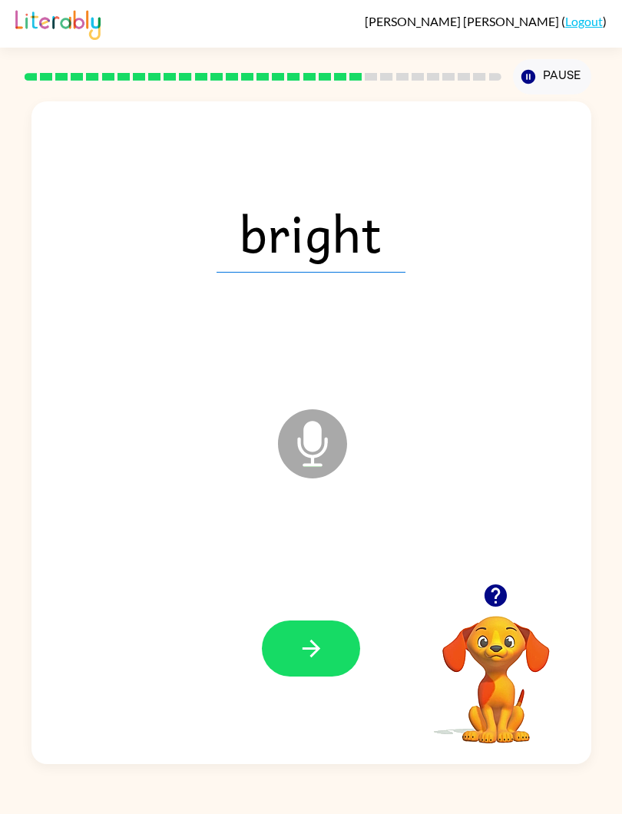
click at [304, 645] on icon "button" at bounding box center [311, 648] width 27 height 27
click at [326, 642] on button "button" at bounding box center [311, 649] width 98 height 56
click at [323, 672] on button "button" at bounding box center [311, 649] width 98 height 56
click at [304, 652] on icon "button" at bounding box center [311, 648] width 27 height 27
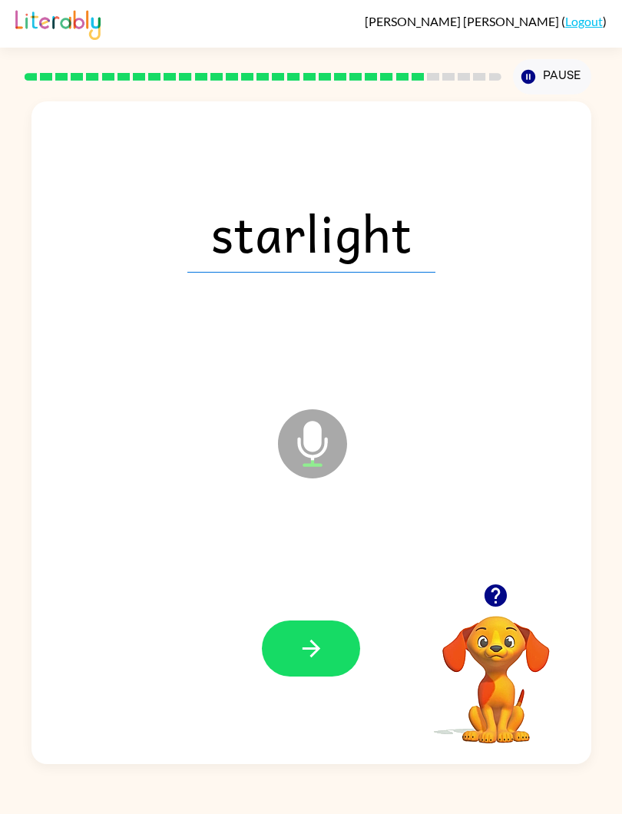
click at [325, 659] on button "button" at bounding box center [311, 649] width 98 height 56
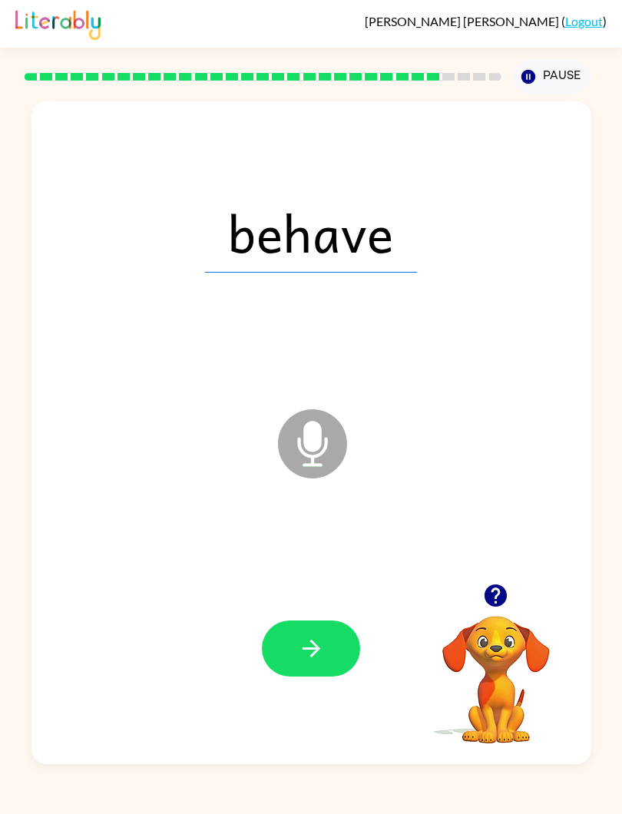
click at [327, 638] on button "button" at bounding box center [311, 649] width 98 height 56
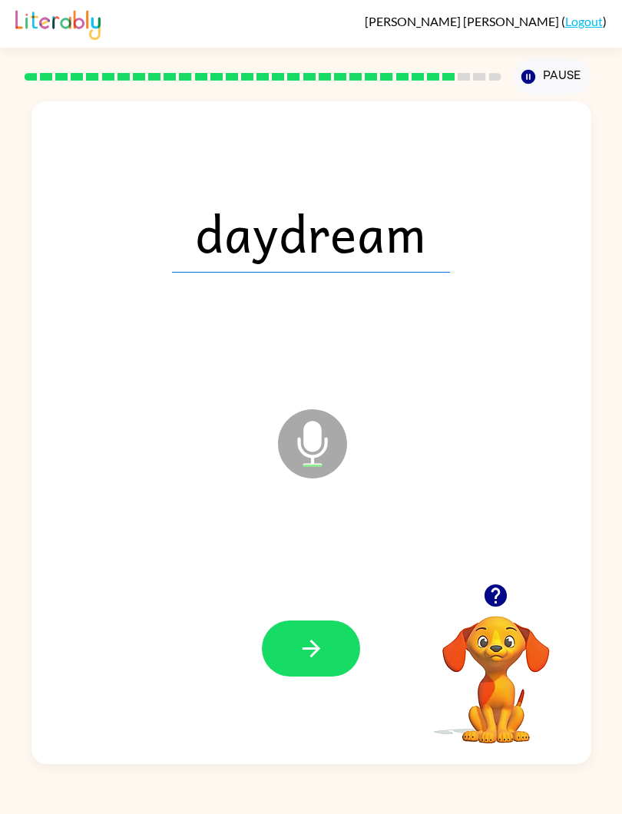
click at [323, 638] on icon "button" at bounding box center [311, 648] width 27 height 27
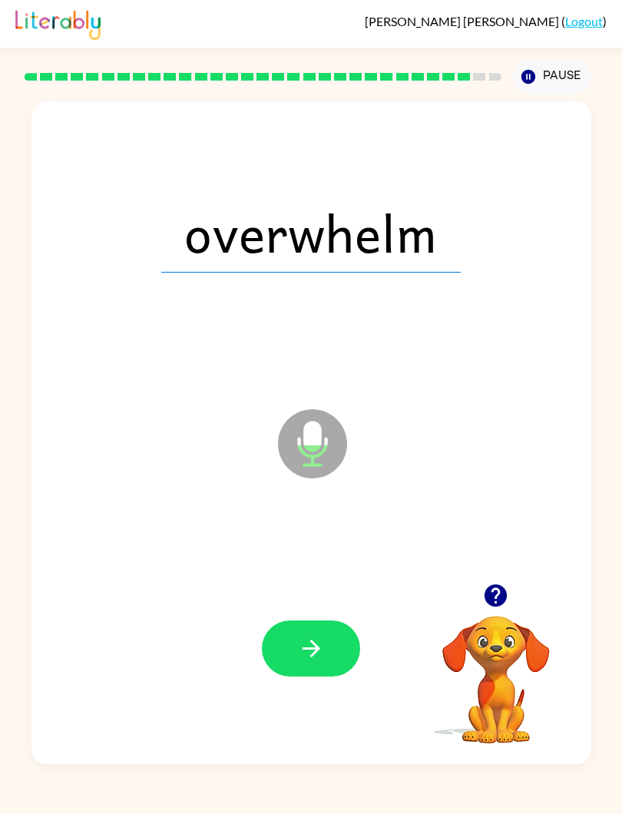
click at [323, 631] on button "button" at bounding box center [311, 649] width 98 height 56
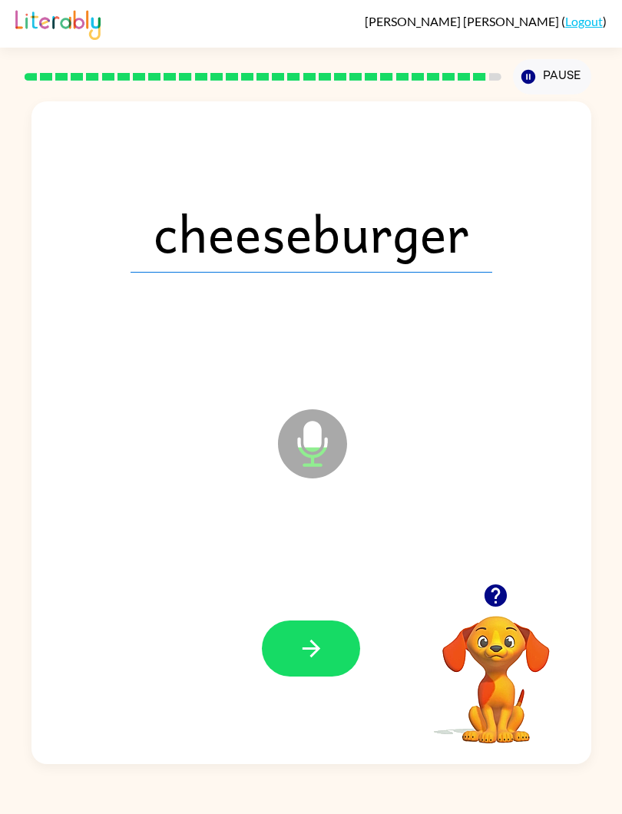
click at [320, 651] on icon "button" at bounding box center [311, 648] width 27 height 27
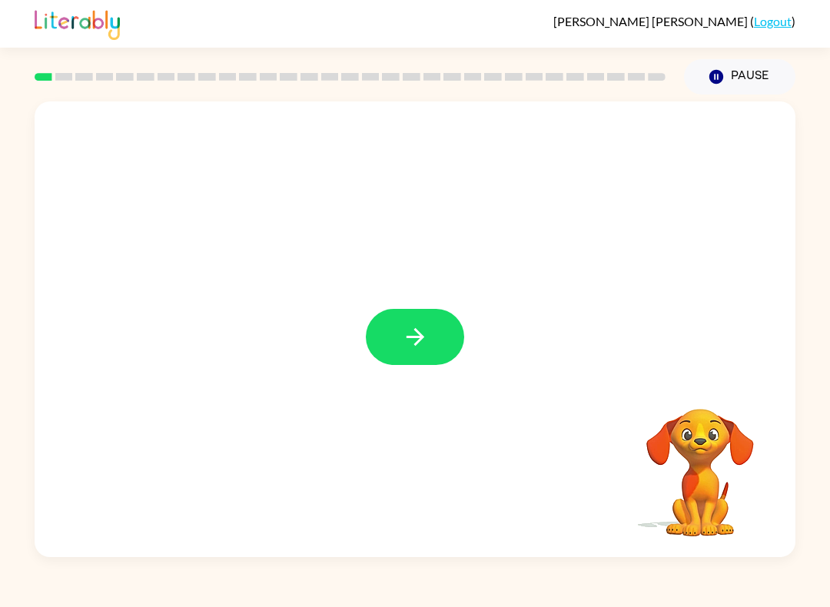
click at [405, 329] on icon "button" at bounding box center [415, 336] width 27 height 27
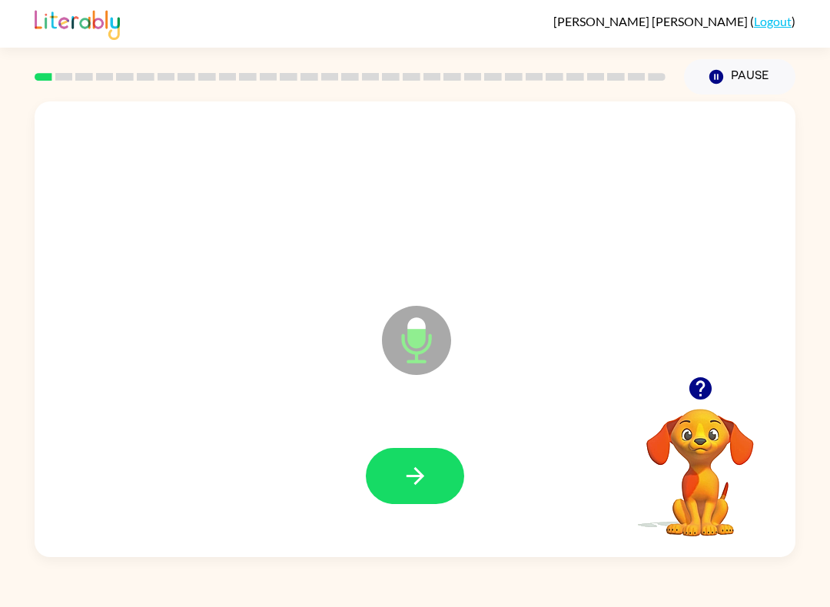
click at [417, 463] on icon "button" at bounding box center [415, 476] width 27 height 27
click at [417, 468] on icon "button" at bounding box center [415, 476] width 27 height 27
click at [402, 479] on icon "button" at bounding box center [415, 476] width 27 height 27
click at [427, 481] on icon "button" at bounding box center [415, 476] width 27 height 27
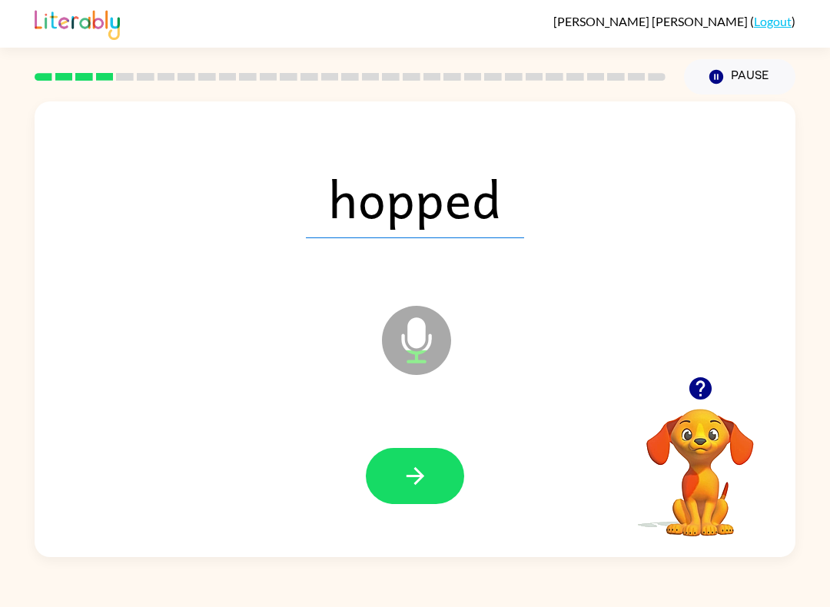
click at [426, 471] on icon "button" at bounding box center [415, 476] width 27 height 27
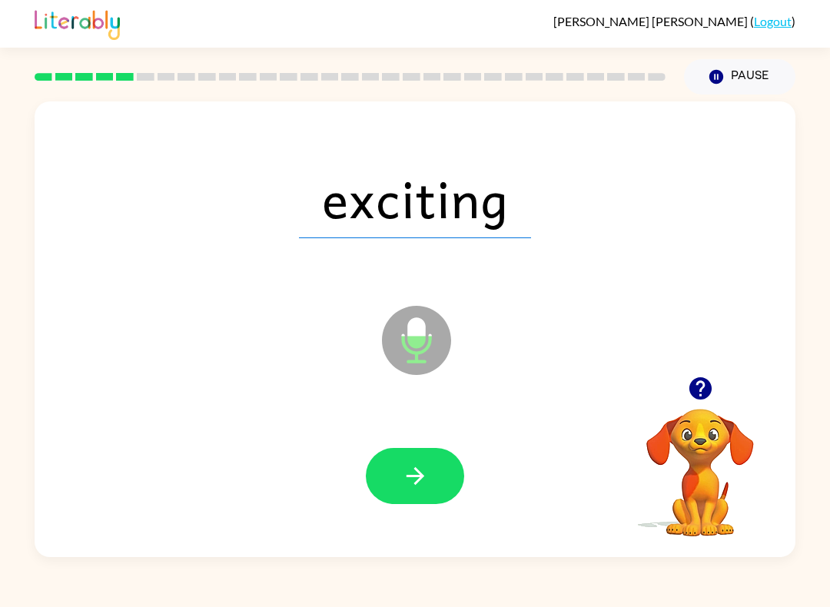
click at [414, 474] on icon "button" at bounding box center [415, 476] width 27 height 27
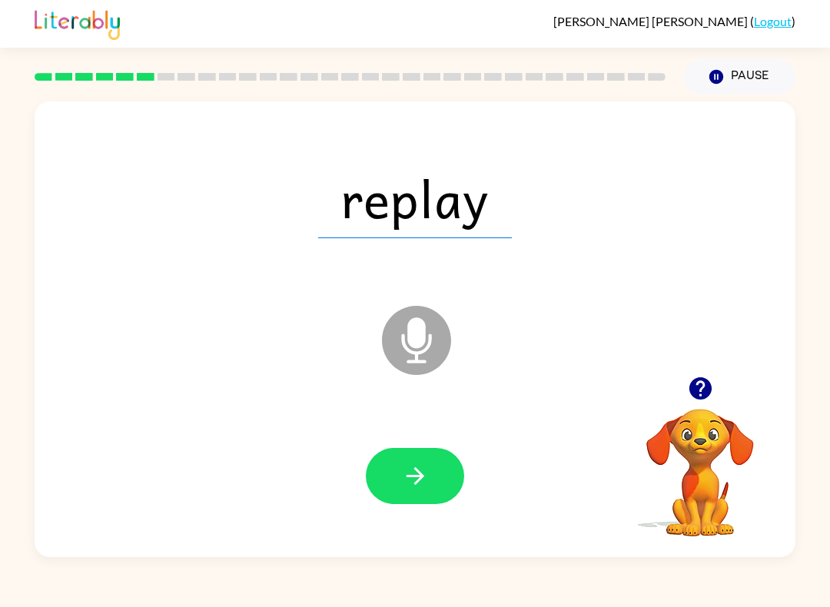
click at [418, 473] on icon "button" at bounding box center [415, 476] width 18 height 18
click at [402, 477] on icon "button" at bounding box center [415, 476] width 27 height 27
click at [410, 481] on icon "button" at bounding box center [415, 476] width 27 height 27
click at [414, 479] on icon "button" at bounding box center [415, 476] width 27 height 27
click at [428, 478] on icon "button" at bounding box center [415, 476] width 27 height 27
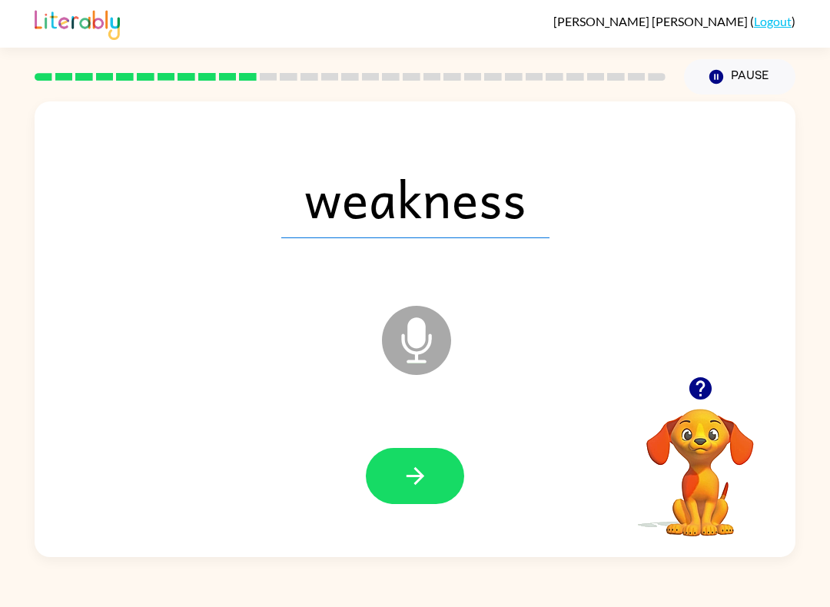
click at [431, 496] on button "button" at bounding box center [415, 476] width 98 height 56
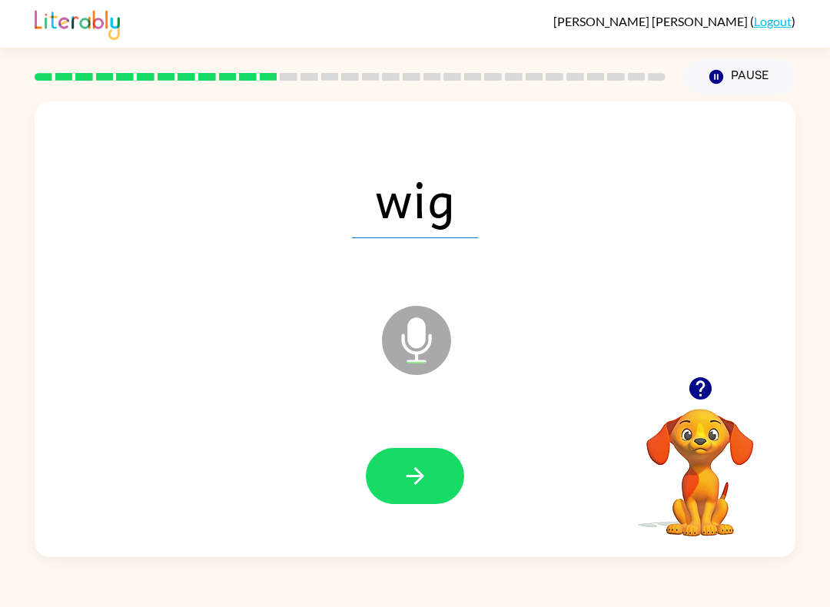
click at [432, 484] on button "button" at bounding box center [415, 476] width 98 height 56
click at [422, 343] on icon "Microphone The Microphone is here when it is your turn to talk" at bounding box center [493, 359] width 231 height 115
click at [406, 482] on icon "button" at bounding box center [415, 476] width 27 height 27
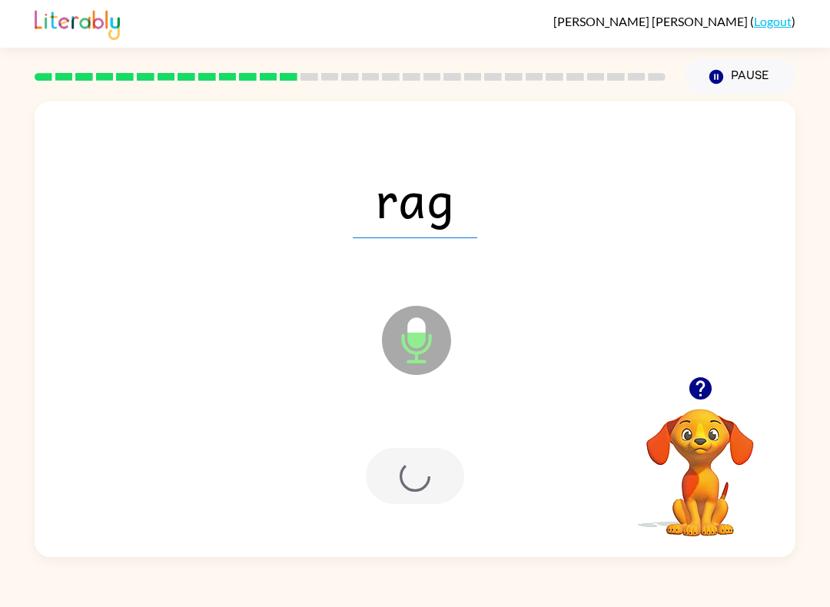
click at [406, 482] on div at bounding box center [415, 476] width 98 height 56
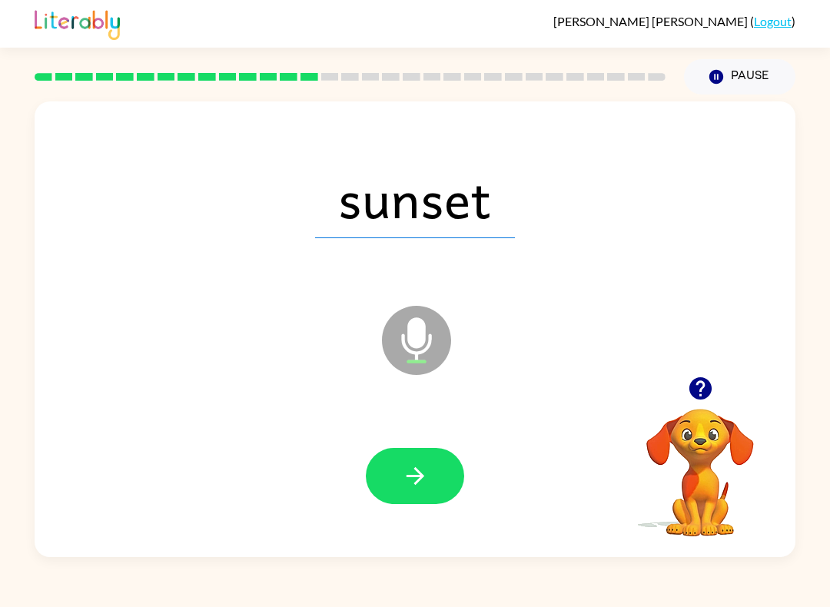
click at [430, 473] on button "button" at bounding box center [415, 476] width 98 height 56
click at [430, 493] on div at bounding box center [415, 476] width 98 height 56
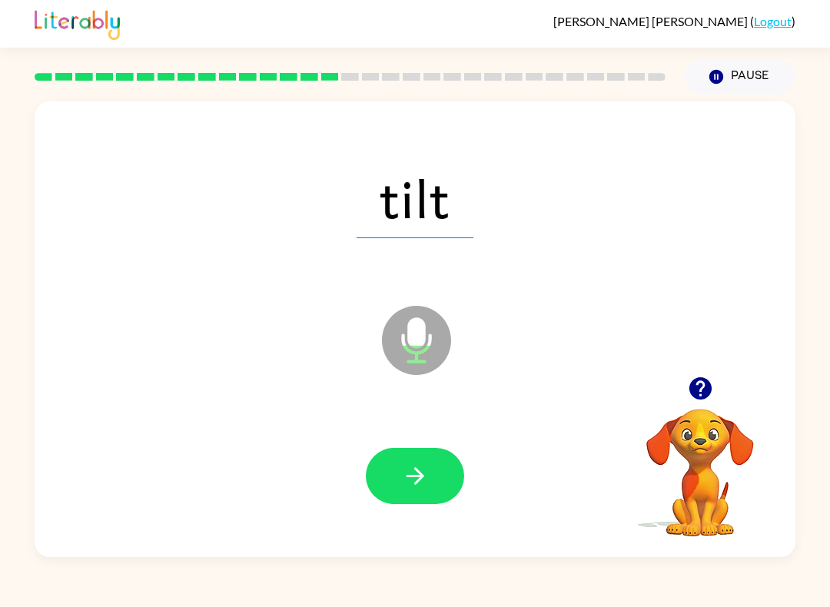
click at [430, 466] on button "button" at bounding box center [415, 476] width 98 height 56
click at [402, 466] on icon "button" at bounding box center [415, 476] width 27 height 27
click at [410, 478] on icon "button" at bounding box center [415, 476] width 27 height 27
click at [413, 473] on icon "button" at bounding box center [415, 476] width 27 height 27
click at [436, 499] on button "button" at bounding box center [415, 476] width 98 height 56
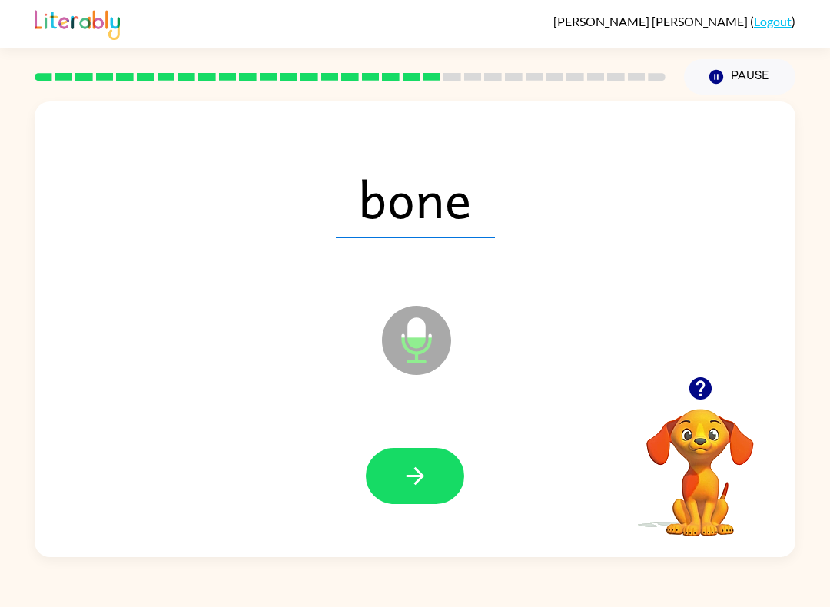
click at [427, 478] on icon "button" at bounding box center [415, 476] width 27 height 27
click at [420, 483] on icon "button" at bounding box center [415, 476] width 27 height 27
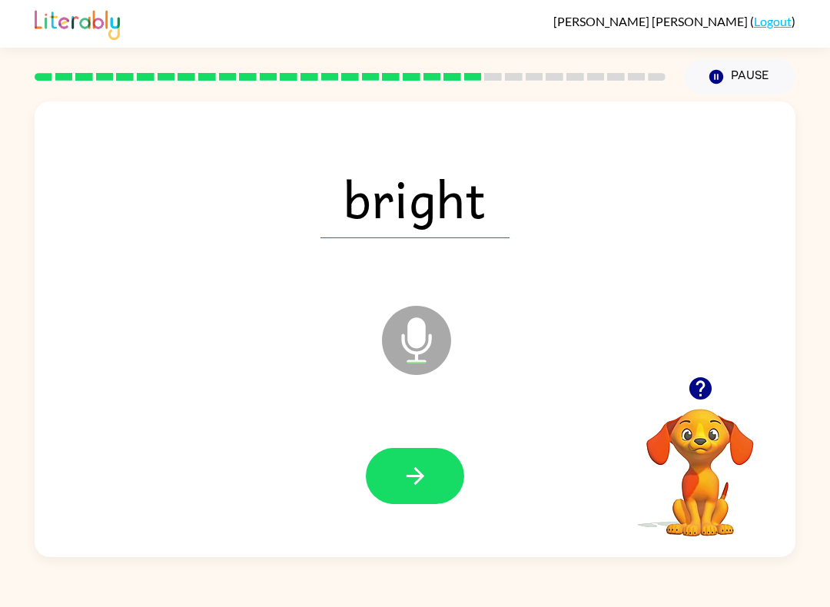
click at [426, 423] on div at bounding box center [415, 475] width 730 height 131
click at [430, 464] on button "button" at bounding box center [415, 476] width 98 height 56
click at [423, 464] on icon "button" at bounding box center [415, 476] width 27 height 27
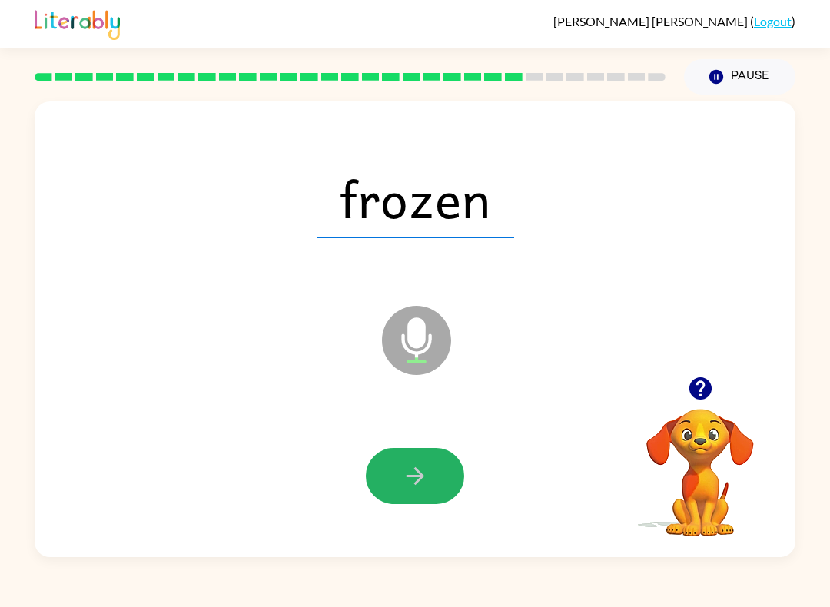
click at [410, 476] on icon "button" at bounding box center [415, 476] width 18 height 18
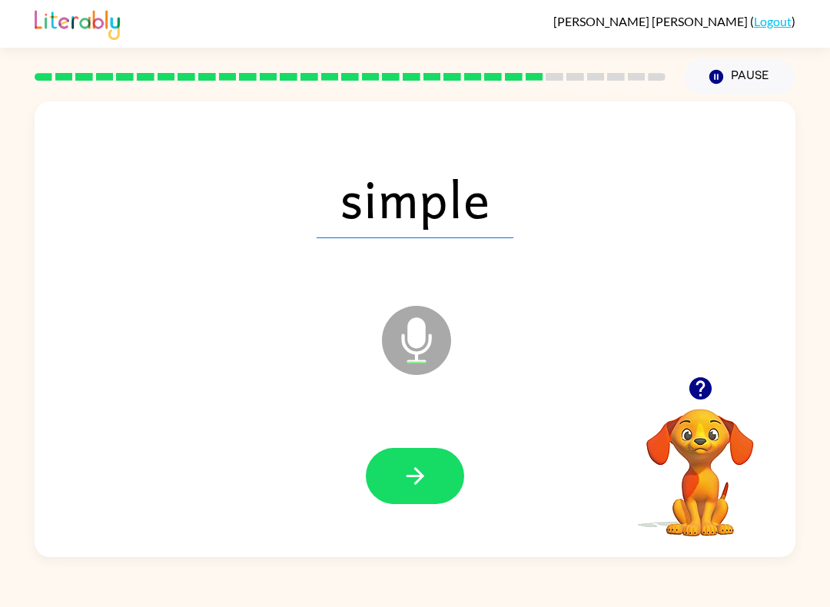
click at [409, 486] on icon "button" at bounding box center [415, 476] width 27 height 27
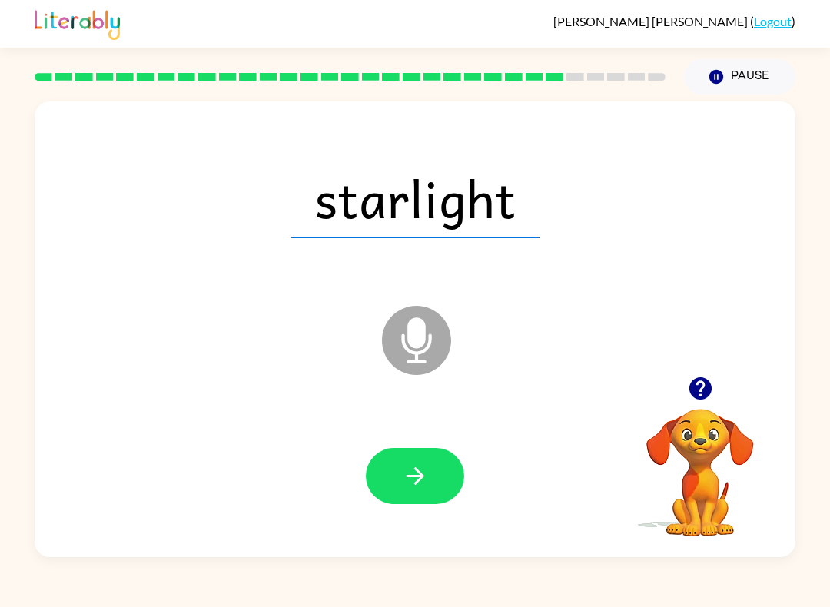
click at [411, 465] on icon "button" at bounding box center [415, 476] width 27 height 27
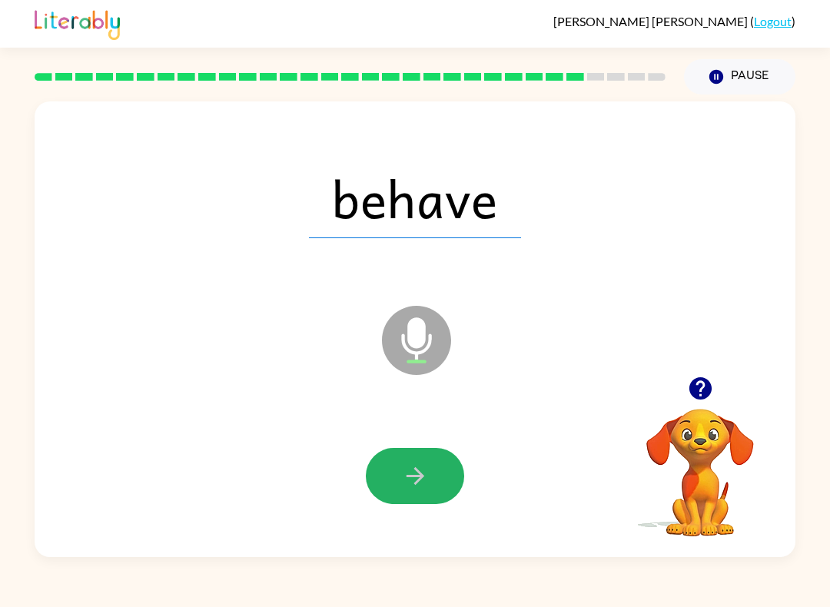
click at [394, 477] on button "button" at bounding box center [415, 476] width 98 height 56
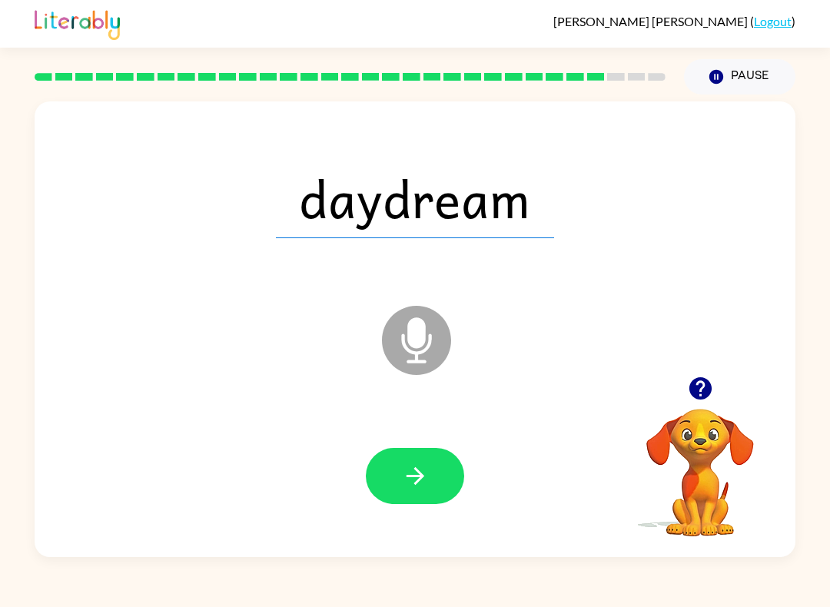
click at [420, 487] on icon "button" at bounding box center [415, 476] width 27 height 27
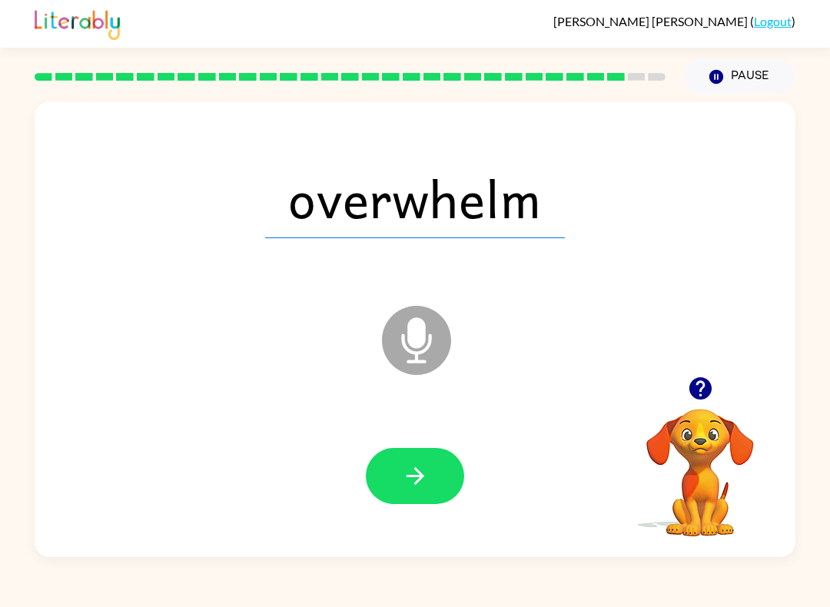
click at [409, 474] on icon "button" at bounding box center [415, 476] width 27 height 27
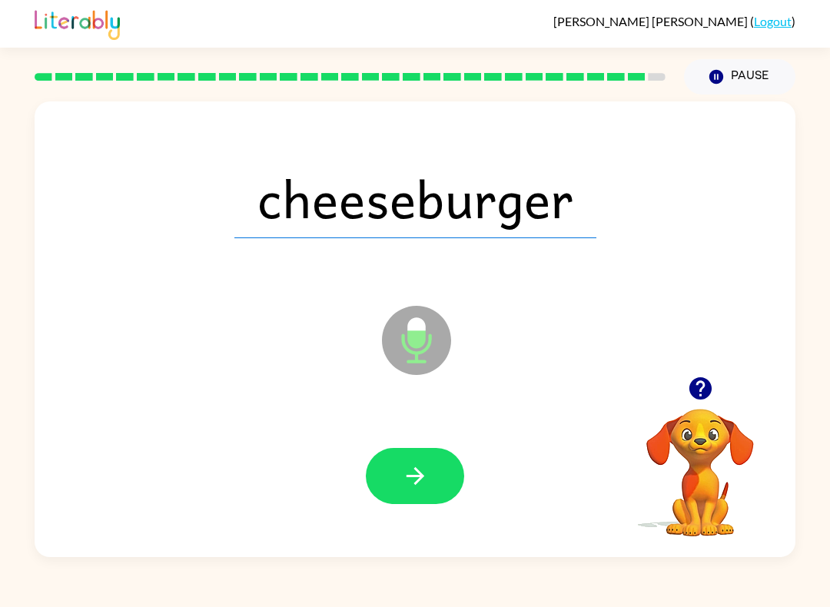
click at [405, 479] on icon "button" at bounding box center [415, 476] width 27 height 27
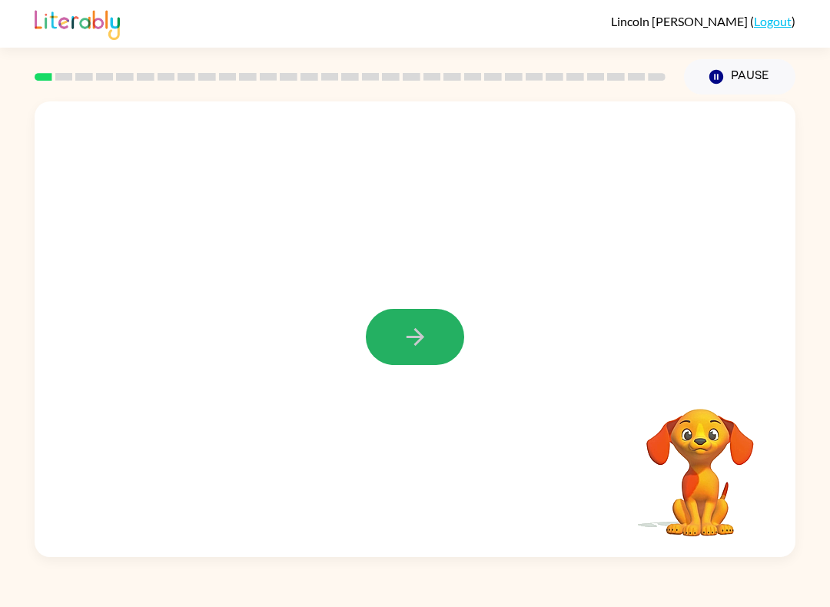
click at [413, 350] on icon "button" at bounding box center [415, 336] width 27 height 27
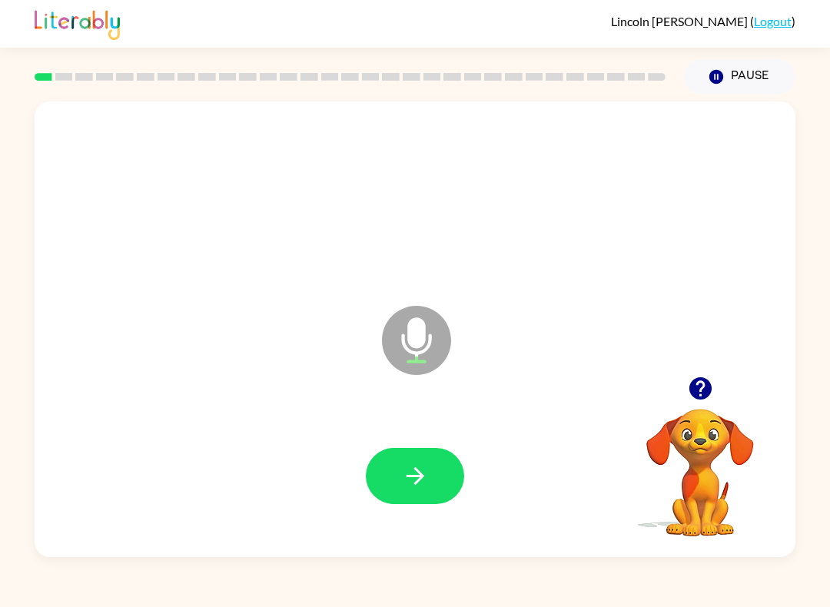
click at [410, 503] on button "button" at bounding box center [415, 476] width 98 height 56
click at [407, 489] on icon "button" at bounding box center [415, 476] width 27 height 27
click at [412, 485] on icon "button" at bounding box center [415, 476] width 27 height 27
click at [422, 479] on icon "button" at bounding box center [415, 476] width 27 height 27
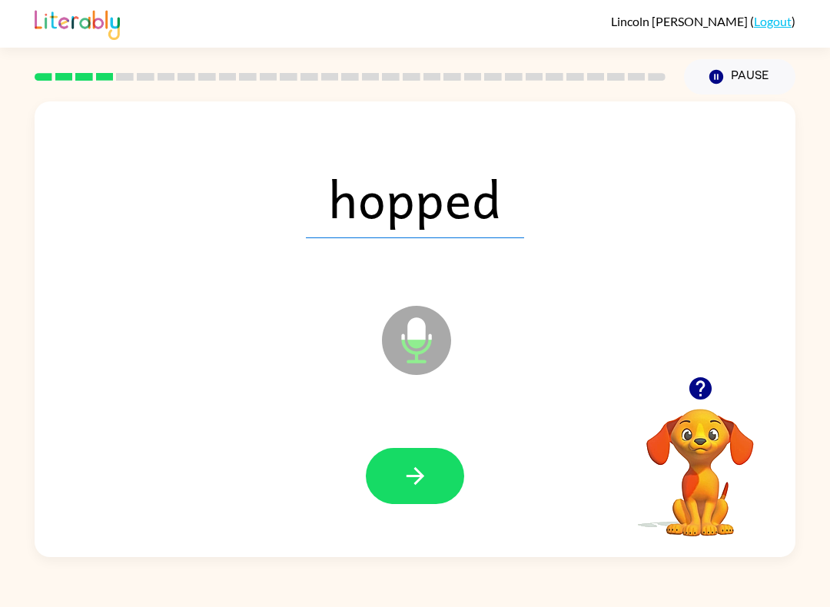
click at [404, 500] on button "button" at bounding box center [415, 476] width 98 height 56
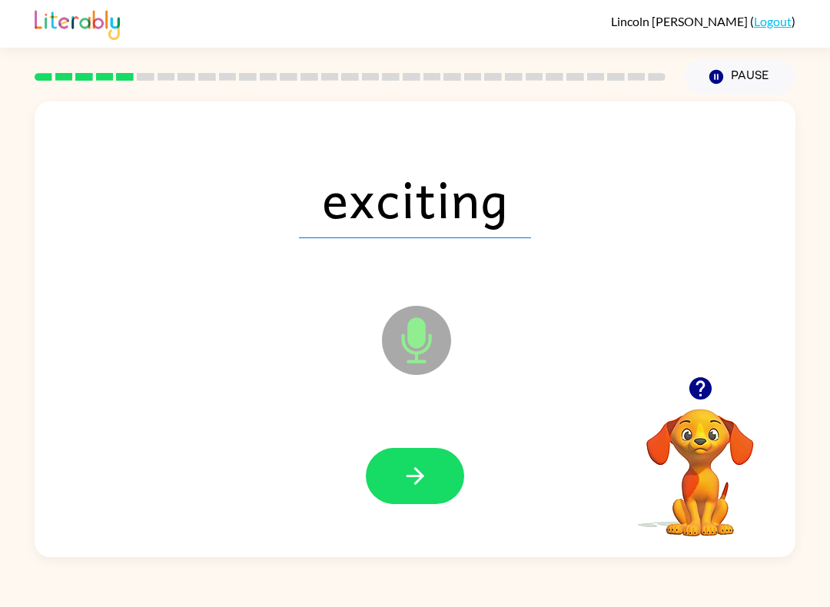
click at [396, 496] on button "button" at bounding box center [415, 476] width 98 height 56
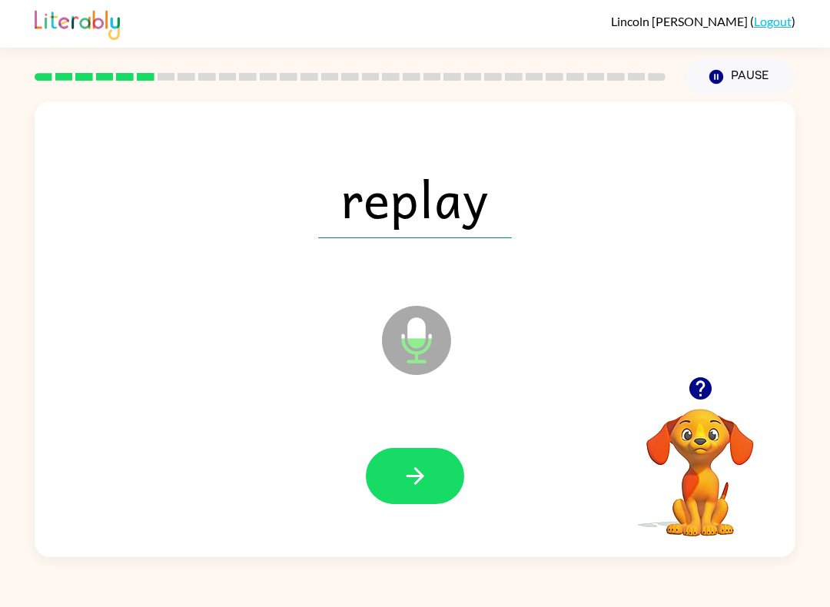
click at [409, 486] on icon "button" at bounding box center [415, 476] width 27 height 27
click at [400, 493] on button "button" at bounding box center [415, 476] width 98 height 56
click at [405, 479] on icon "button" at bounding box center [415, 476] width 27 height 27
click at [394, 467] on button "button" at bounding box center [415, 476] width 98 height 56
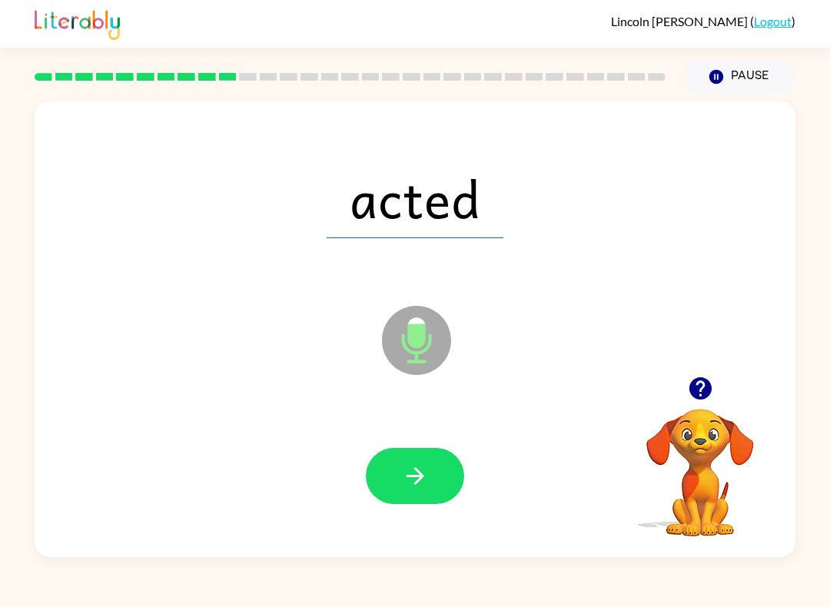
click at [399, 487] on button "button" at bounding box center [415, 476] width 98 height 56
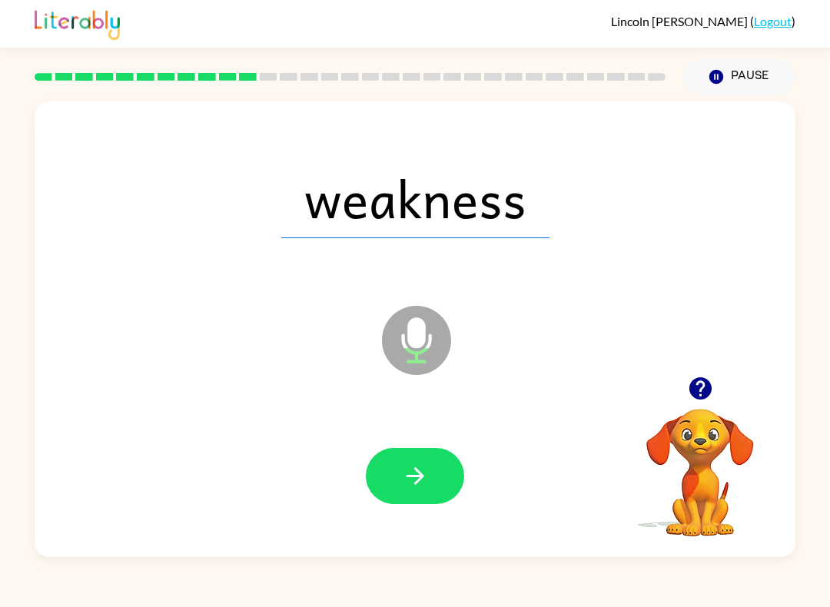
click at [403, 482] on icon "button" at bounding box center [415, 476] width 27 height 27
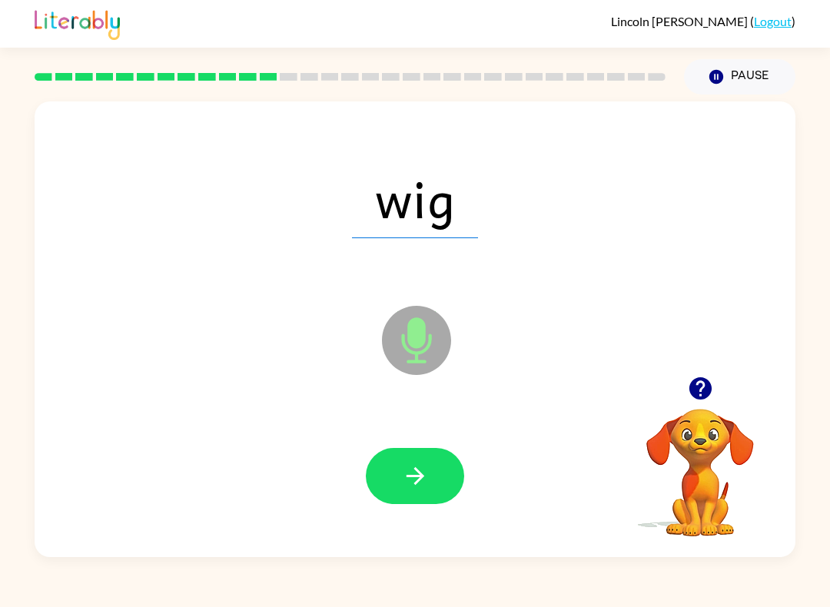
click at [403, 495] on button "button" at bounding box center [415, 476] width 98 height 56
click at [403, 498] on button "button" at bounding box center [415, 476] width 98 height 56
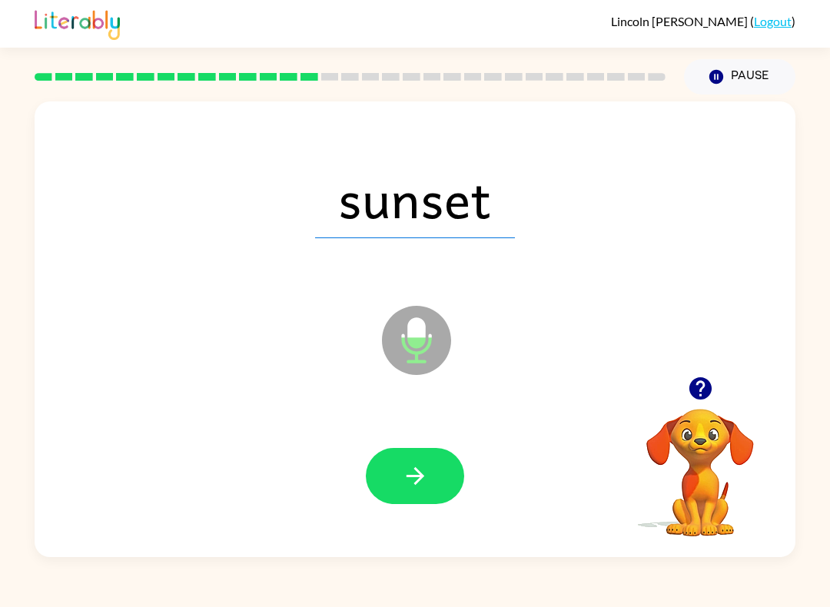
click at [403, 495] on button "button" at bounding box center [415, 476] width 98 height 56
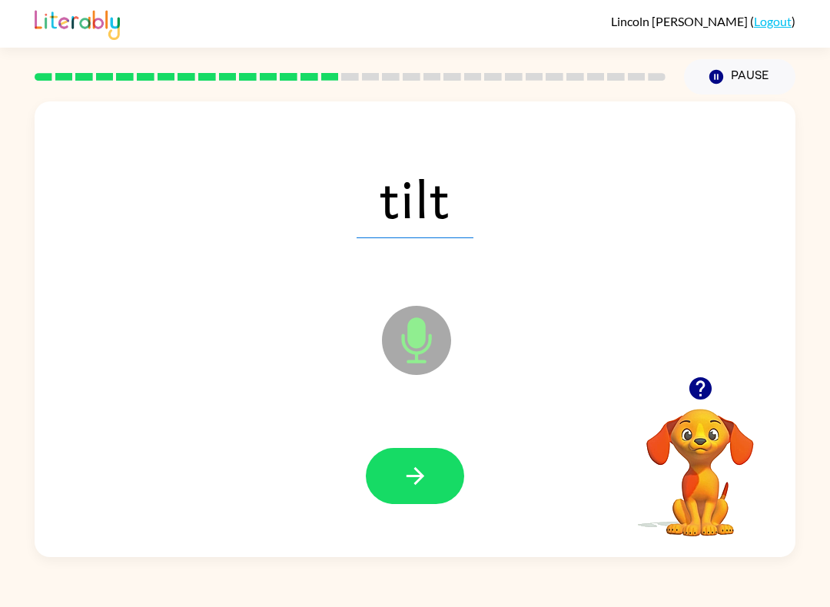
click at [408, 476] on icon "button" at bounding box center [415, 476] width 27 height 27
click at [408, 498] on button "button" at bounding box center [415, 476] width 98 height 56
click at [404, 489] on icon "button" at bounding box center [415, 476] width 27 height 27
click at [403, 499] on button "button" at bounding box center [415, 476] width 98 height 56
click at [409, 494] on button "button" at bounding box center [415, 476] width 98 height 56
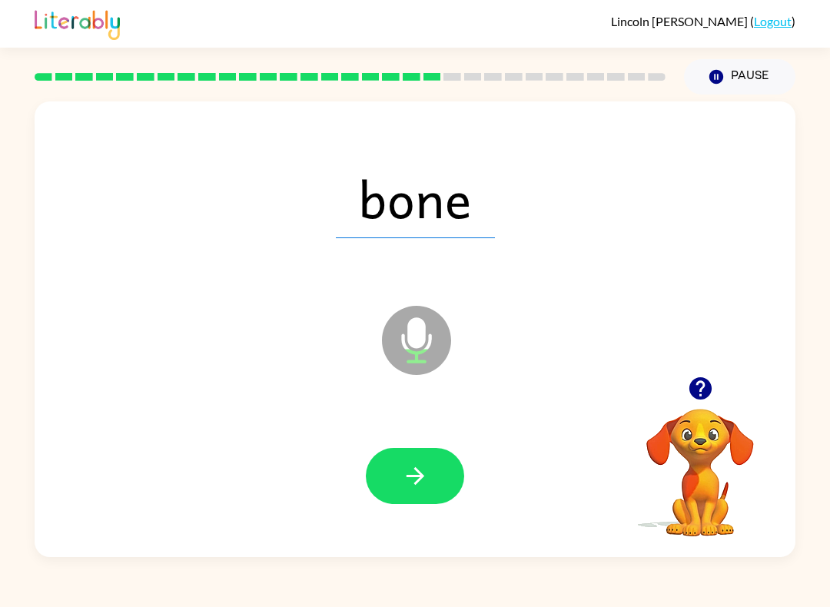
click at [390, 503] on button "button" at bounding box center [415, 476] width 98 height 56
click at [403, 475] on icon "button" at bounding box center [415, 476] width 27 height 27
click at [428, 495] on button "button" at bounding box center [415, 476] width 98 height 56
click at [420, 497] on button "button" at bounding box center [415, 476] width 98 height 56
click at [413, 484] on icon "button" at bounding box center [415, 476] width 27 height 27
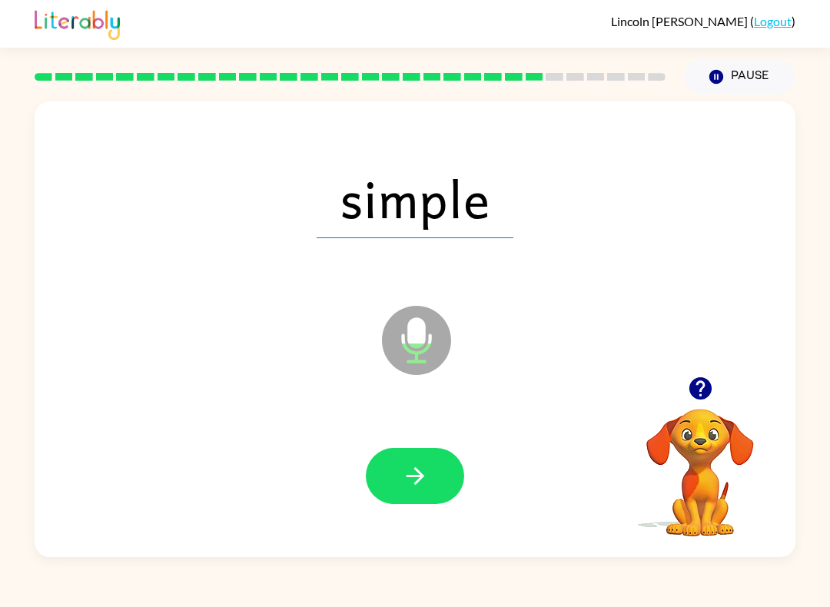
click at [400, 491] on button "button" at bounding box center [415, 476] width 98 height 56
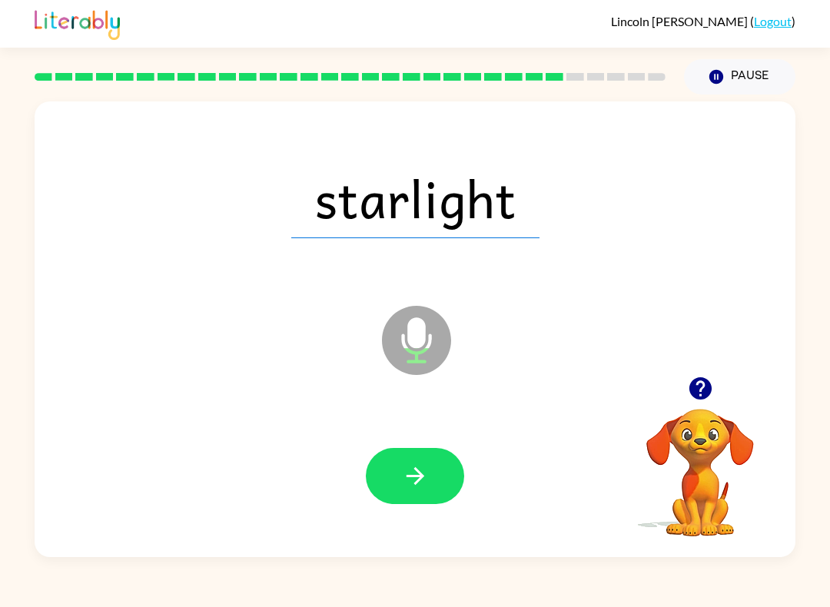
click at [398, 487] on button "button" at bounding box center [415, 476] width 98 height 56
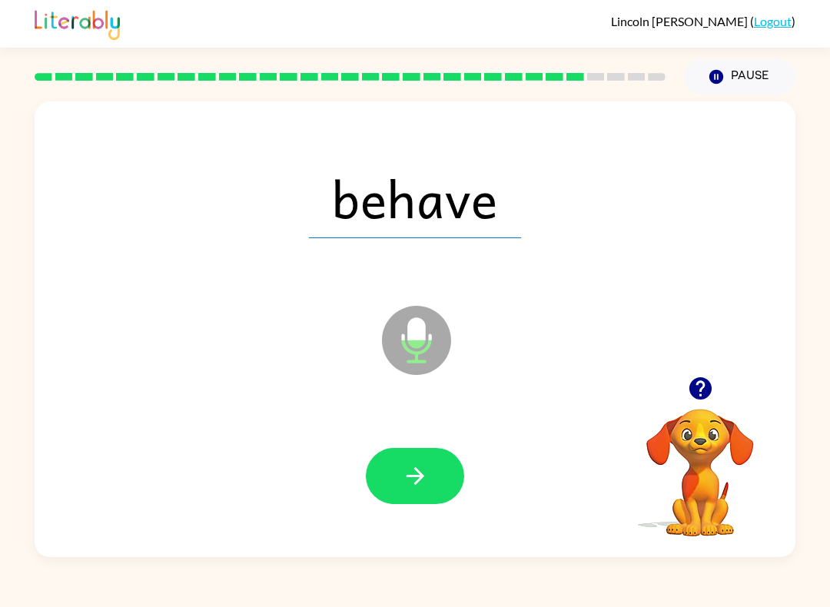
click at [387, 486] on button "button" at bounding box center [415, 476] width 98 height 56
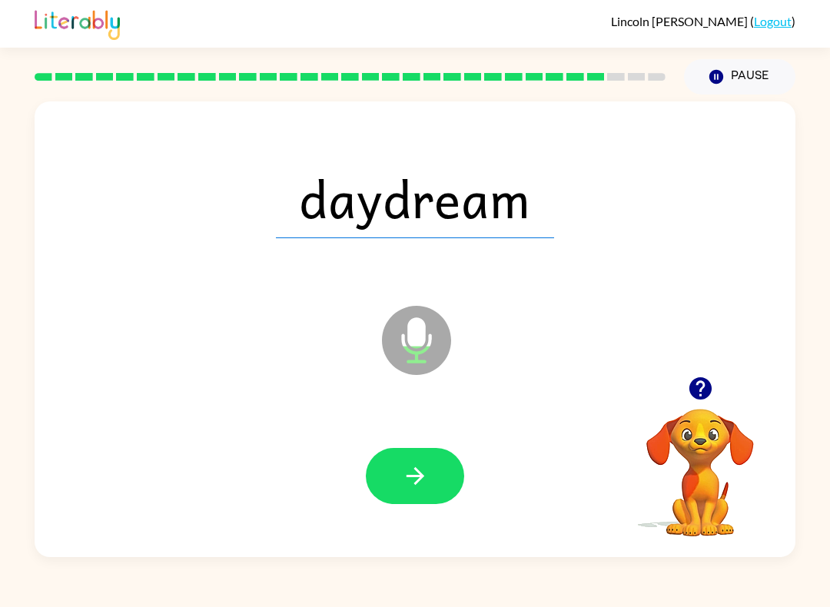
click at [398, 486] on button "button" at bounding box center [415, 476] width 98 height 56
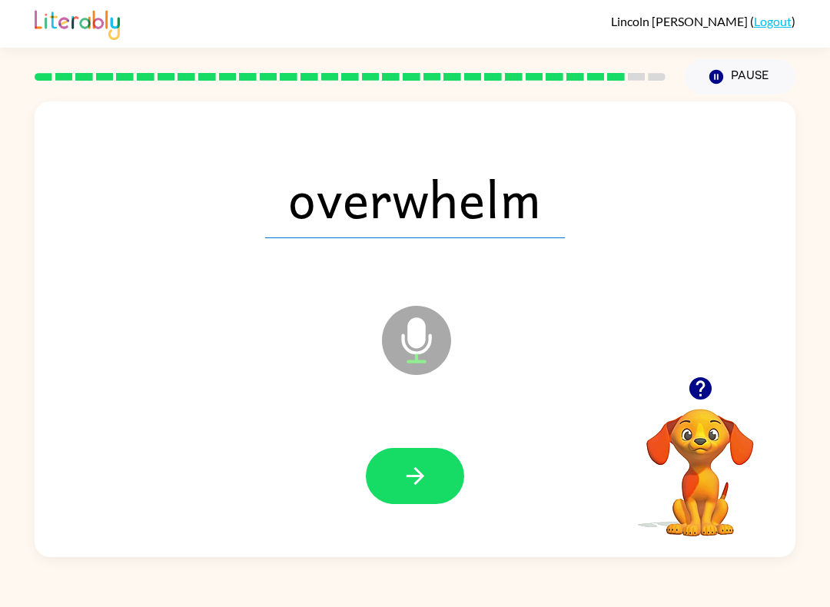
click at [396, 489] on button "button" at bounding box center [415, 476] width 98 height 56
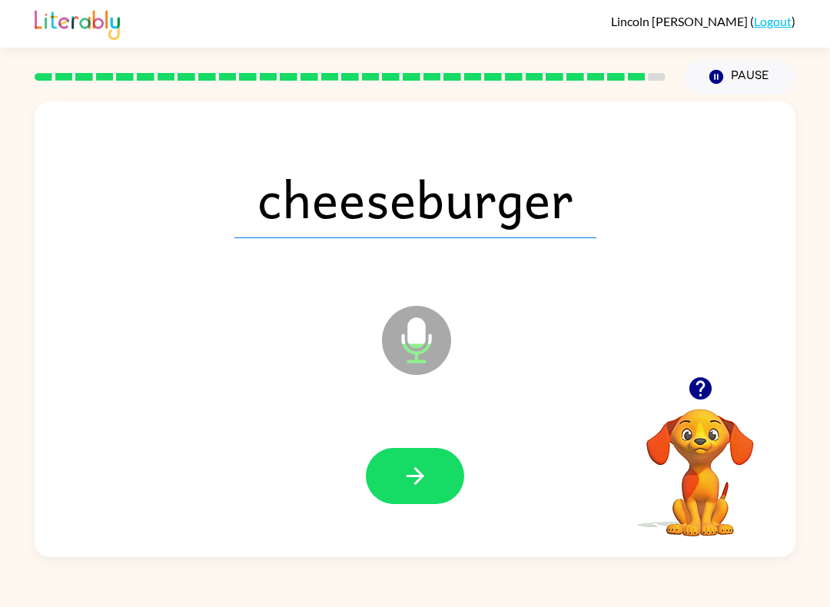
click at [410, 499] on button "button" at bounding box center [415, 476] width 98 height 56
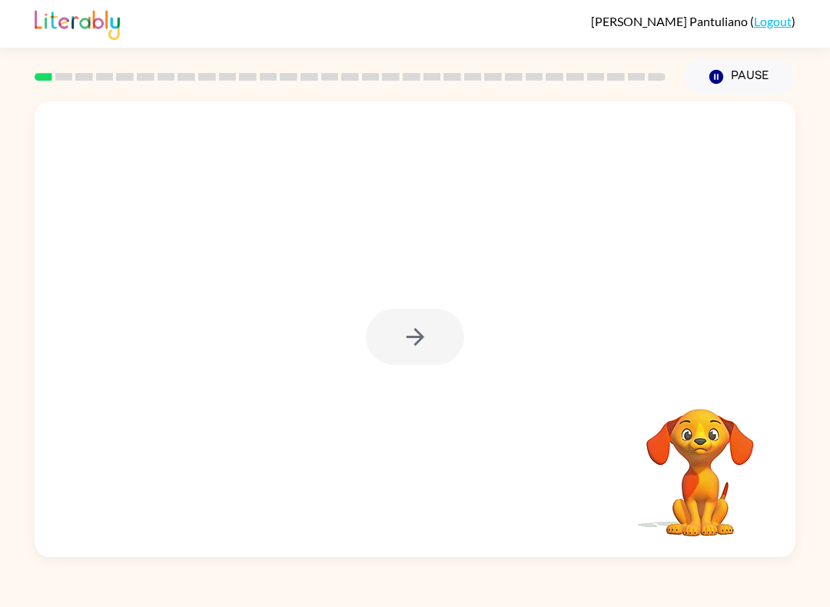
click at [429, 349] on div at bounding box center [415, 337] width 98 height 56
click at [418, 357] on button "button" at bounding box center [415, 337] width 98 height 56
click at [418, 356] on div at bounding box center [415, 329] width 761 height 456
click at [414, 354] on div at bounding box center [415, 329] width 761 height 456
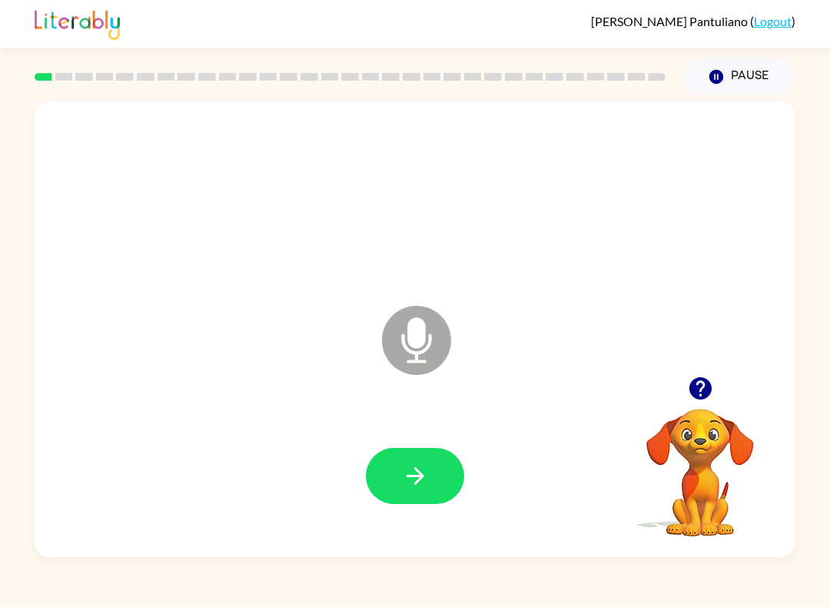
click at [427, 475] on icon "button" at bounding box center [415, 476] width 27 height 27
click at [431, 483] on button "button" at bounding box center [415, 476] width 98 height 56
click at [424, 484] on icon "button" at bounding box center [415, 476] width 27 height 27
click at [411, 486] on icon "button" at bounding box center [415, 476] width 27 height 27
click at [413, 479] on icon "button" at bounding box center [415, 476] width 27 height 27
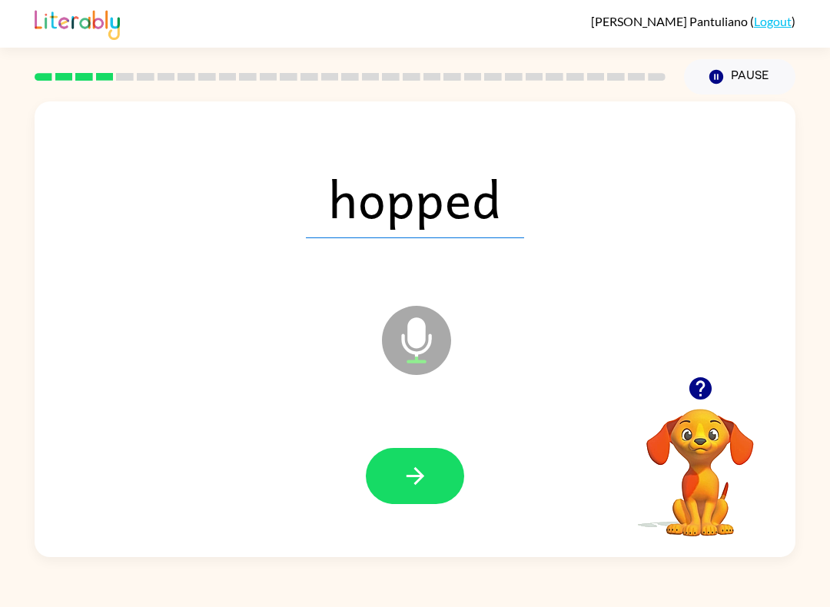
click at [423, 480] on icon "button" at bounding box center [415, 476] width 27 height 27
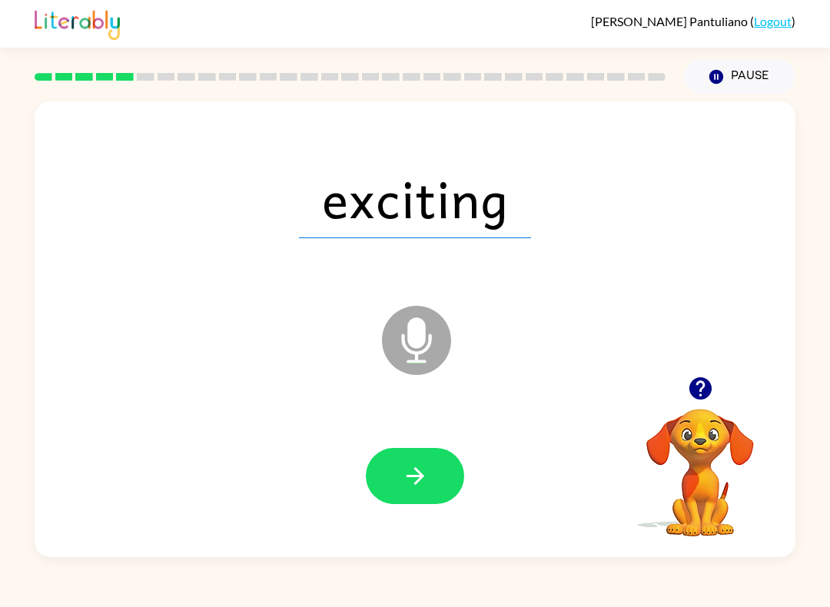
click at [434, 503] on button "button" at bounding box center [415, 476] width 98 height 56
click at [410, 476] on div at bounding box center [415, 476] width 98 height 56
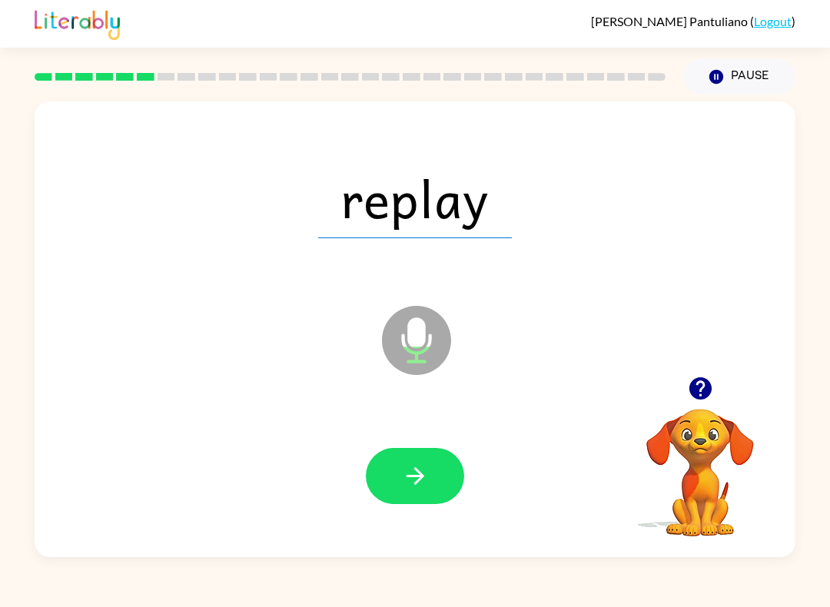
click at [439, 489] on button "button" at bounding box center [415, 476] width 98 height 56
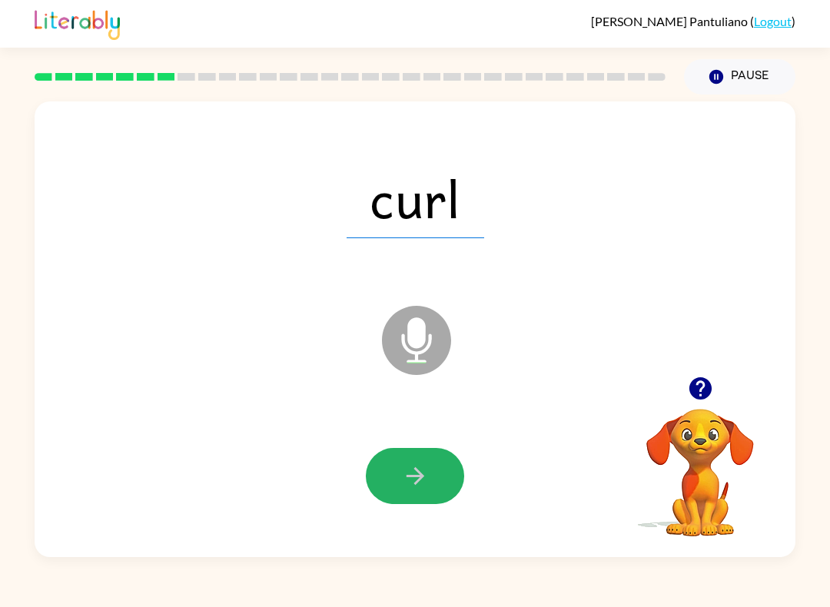
click at [415, 454] on button "button" at bounding box center [415, 476] width 98 height 56
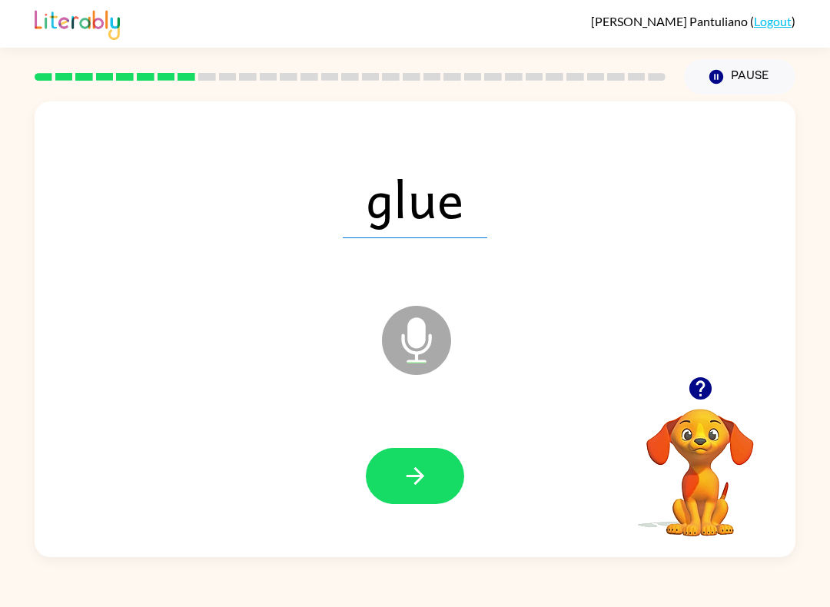
click at [413, 463] on icon "button" at bounding box center [415, 476] width 27 height 27
click at [427, 470] on icon "button" at bounding box center [415, 476] width 27 height 27
click at [416, 485] on icon "button" at bounding box center [415, 476] width 27 height 27
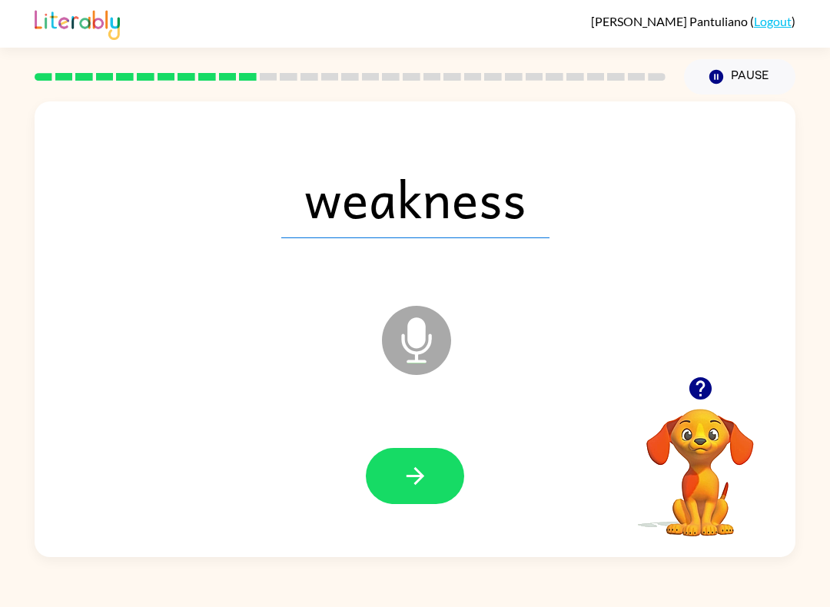
click at [410, 497] on button "button" at bounding box center [415, 476] width 98 height 56
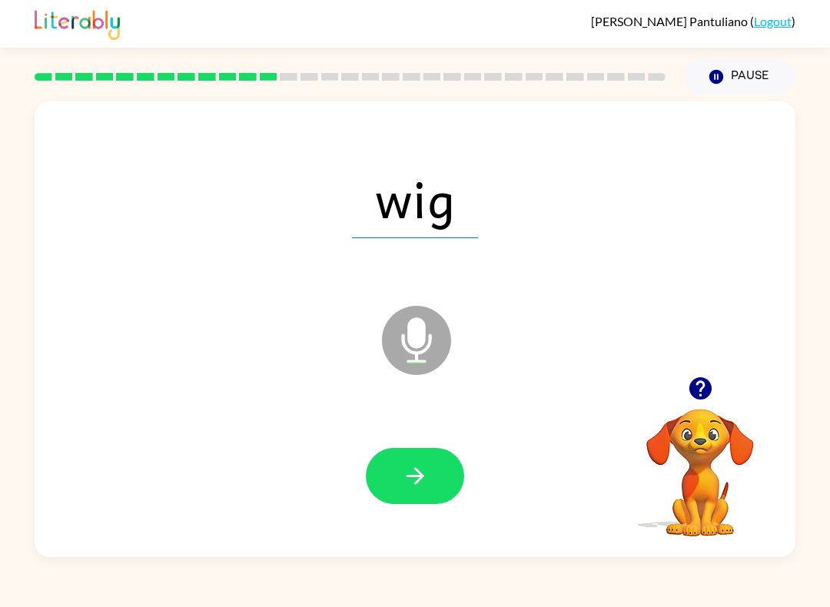
click at [421, 476] on icon "button" at bounding box center [415, 476] width 18 height 18
click at [410, 473] on icon "button" at bounding box center [415, 476] width 27 height 27
click at [403, 482] on icon "button" at bounding box center [415, 476] width 27 height 27
click at [419, 483] on icon "button" at bounding box center [415, 476] width 27 height 27
click at [391, 483] on button "button" at bounding box center [415, 476] width 98 height 56
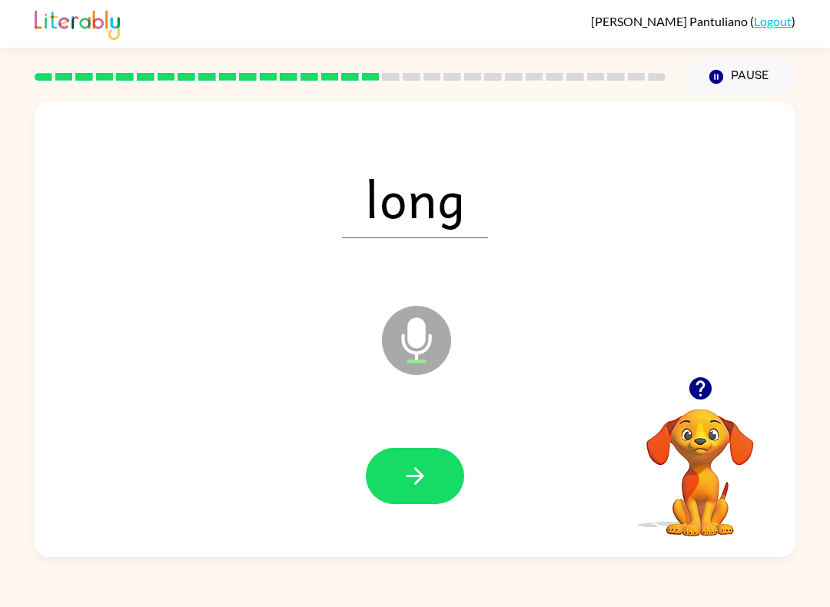
click at [415, 485] on icon "button" at bounding box center [415, 476] width 18 height 18
click at [434, 468] on button "button" at bounding box center [415, 476] width 98 height 56
click at [420, 476] on icon "button" at bounding box center [415, 476] width 18 height 18
click at [420, 477] on icon "button" at bounding box center [415, 476] width 18 height 18
click at [419, 493] on button "button" at bounding box center [415, 476] width 98 height 56
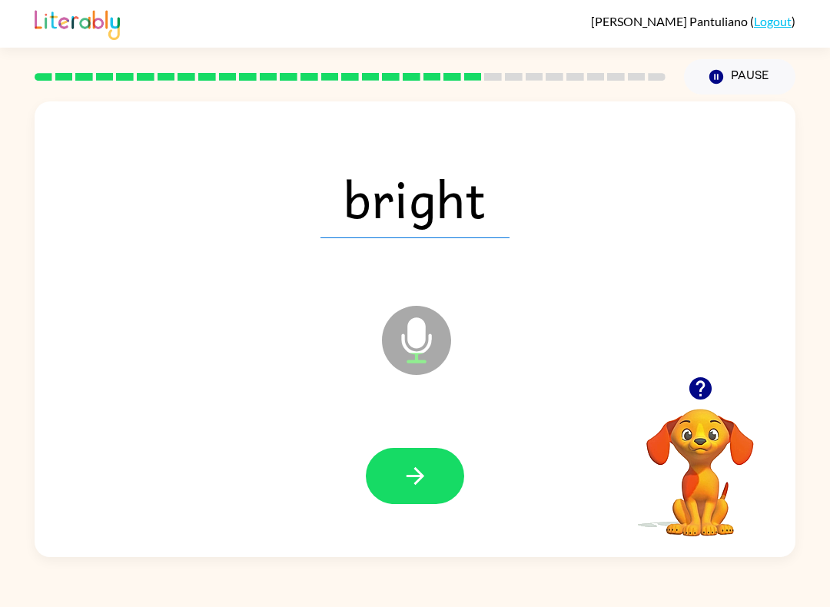
click at [415, 477] on icon "button" at bounding box center [415, 476] width 18 height 18
click at [441, 496] on button "button" at bounding box center [415, 476] width 98 height 56
click at [408, 455] on button "button" at bounding box center [415, 476] width 98 height 56
click at [403, 473] on icon "button" at bounding box center [415, 476] width 27 height 27
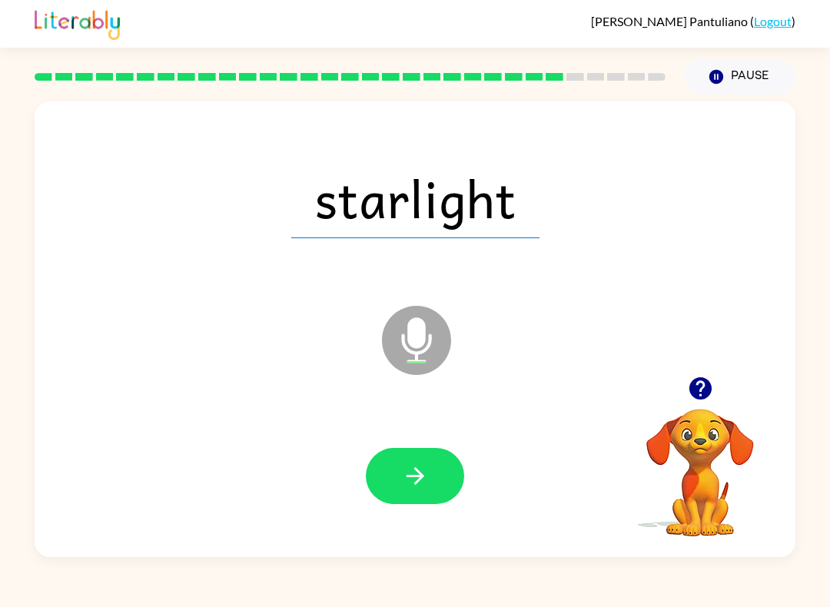
click at [428, 486] on icon "button" at bounding box center [415, 476] width 27 height 27
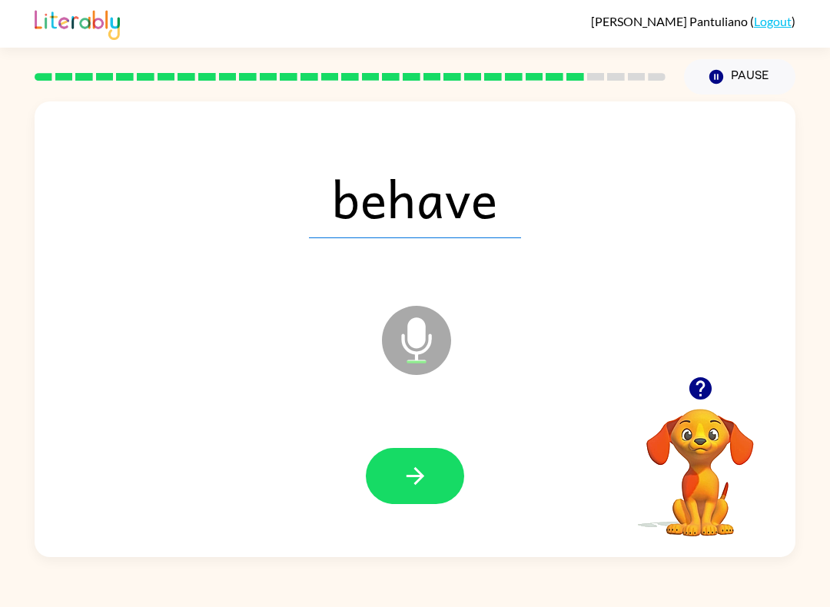
click at [414, 494] on button "button" at bounding box center [415, 476] width 98 height 56
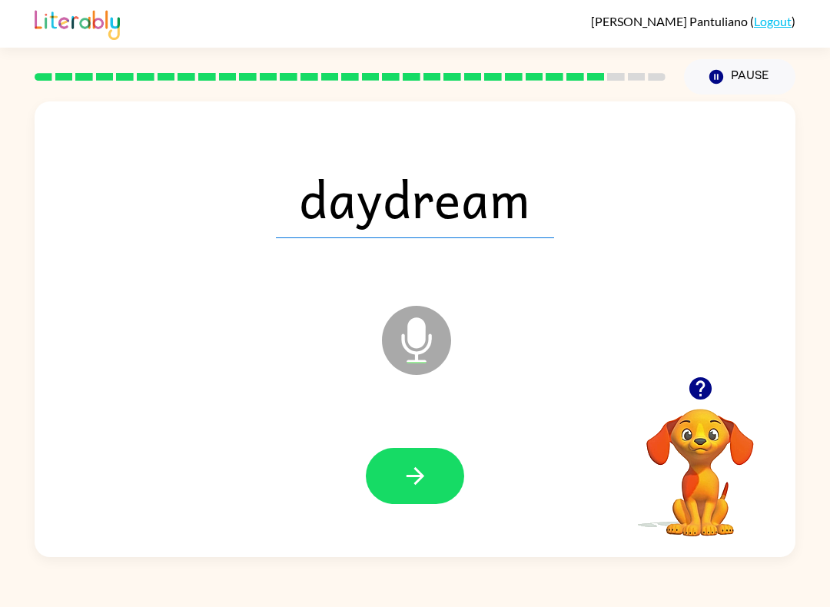
click at [416, 496] on button "button" at bounding box center [415, 476] width 98 height 56
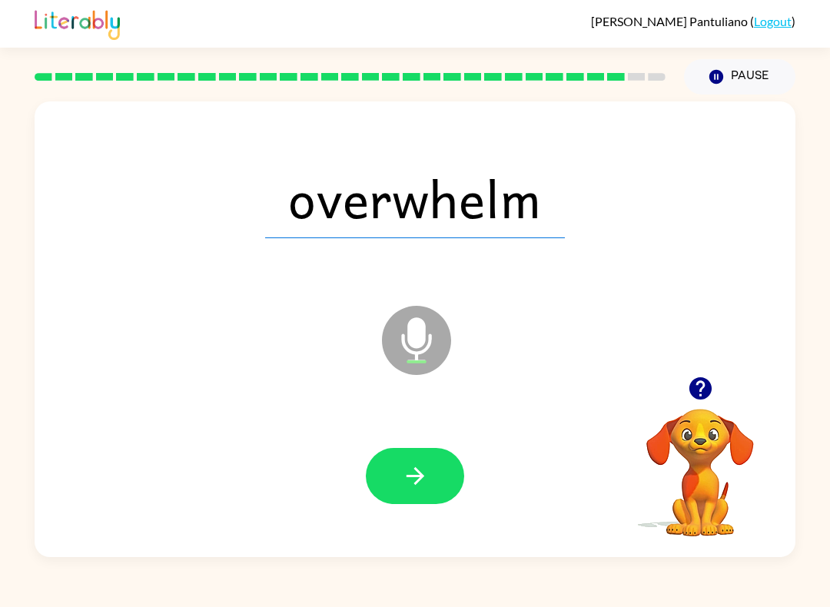
click at [411, 462] on button "button" at bounding box center [415, 476] width 98 height 56
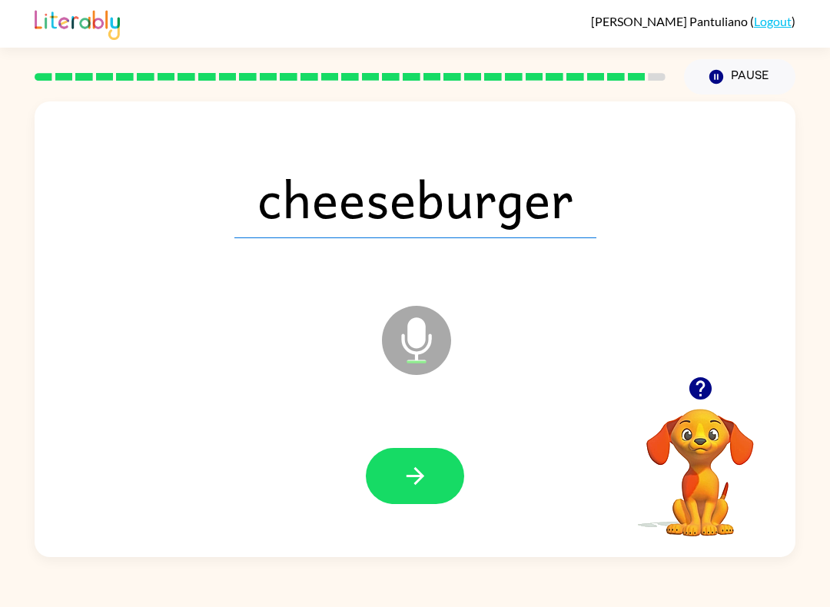
click at [406, 469] on icon "button" at bounding box center [415, 476] width 27 height 27
